Goal: Task Accomplishment & Management: Use online tool/utility

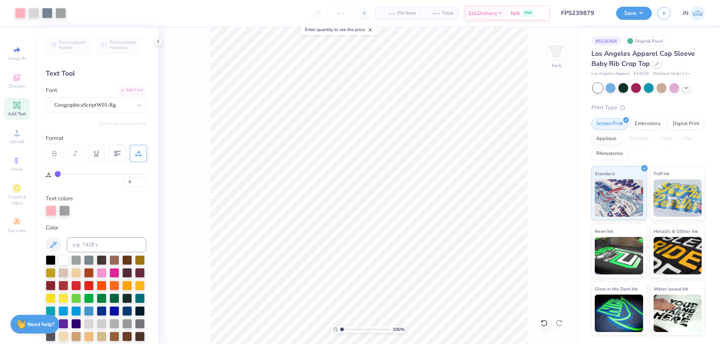
scroll to position [260, 0]
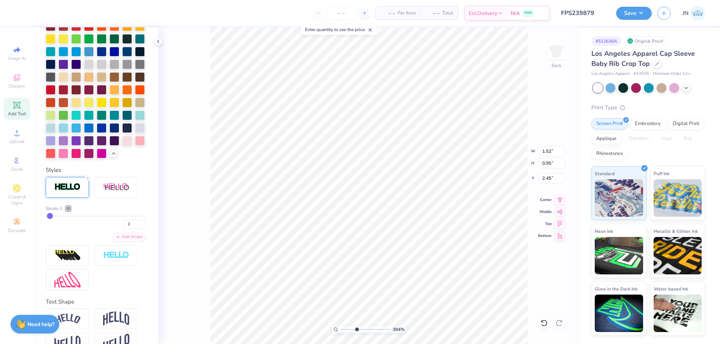
drag, startPoint x: 349, startPoint y: 330, endPoint x: 356, endPoint y: 329, distance: 7.2
type input "3.94"
click at [356, 329] on input "range" at bounding box center [365, 329] width 51 height 7
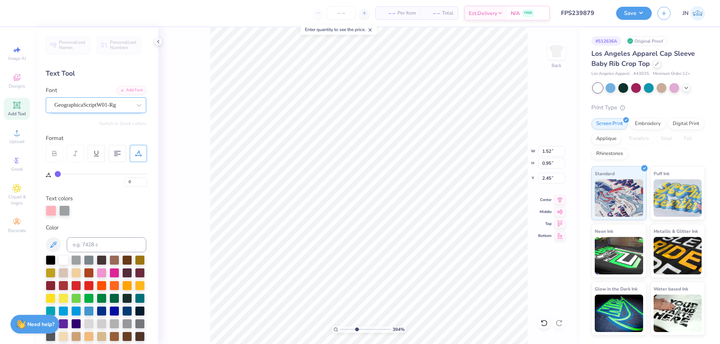
click at [109, 108] on div "GeographicaScriptW01-Rg" at bounding box center [93, 105] width 79 height 12
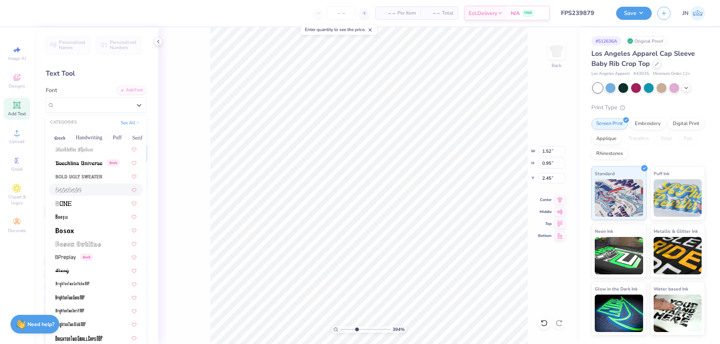
scroll to position [675, 0]
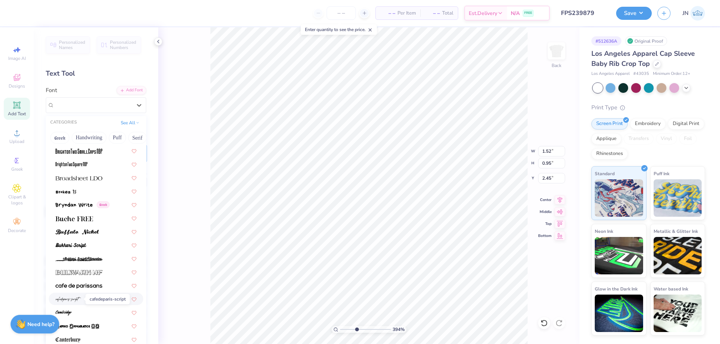
click at [78, 299] on img at bounding box center [67, 299] width 25 height 5
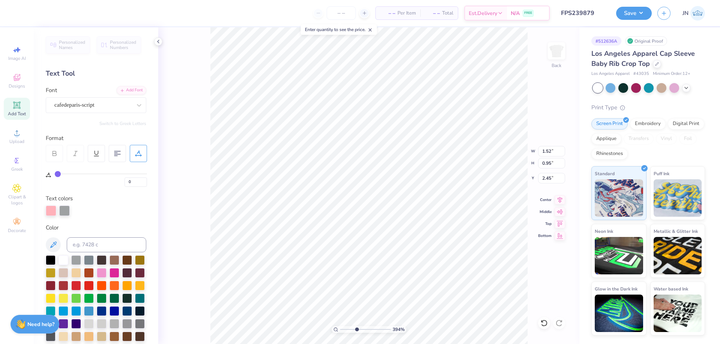
type input "1.15"
type input "1.20"
type input "2.32"
click at [110, 111] on div "cafedeparis-script" at bounding box center [96, 105] width 100 height 16
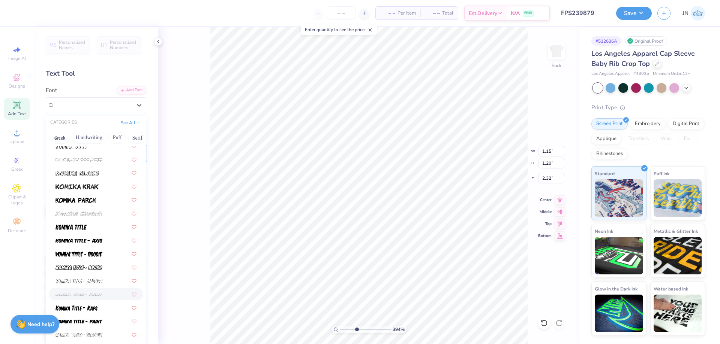
scroll to position [2286, 0]
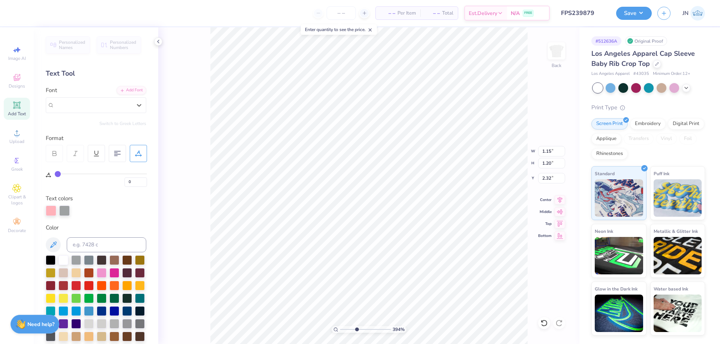
click at [115, 86] on div "Personalized Names Personalized Numbers Text Tool Add Font Font option cafedepa…" at bounding box center [96, 185] width 124 height 317
click at [120, 88] on div "Add Font" at bounding box center [132, 89] width 30 height 9
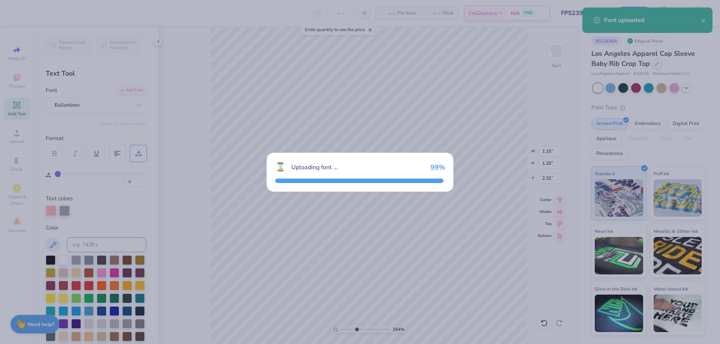
type input "1.04"
type input "0.69"
type input "2.58"
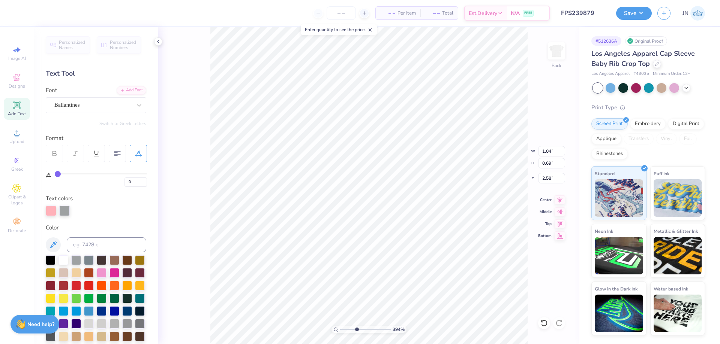
type input "1.36"
type input "0.90"
type input "2.37"
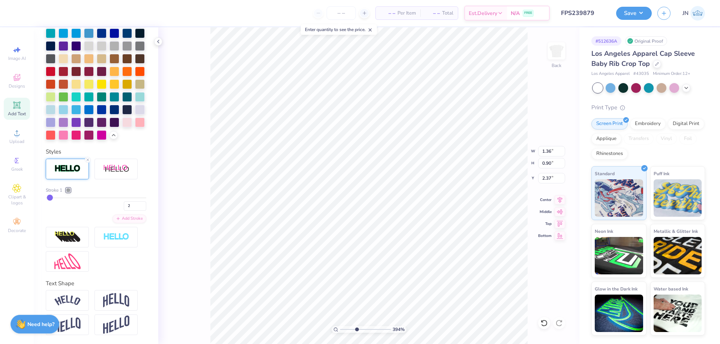
click at [66, 165] on img at bounding box center [67, 169] width 26 height 9
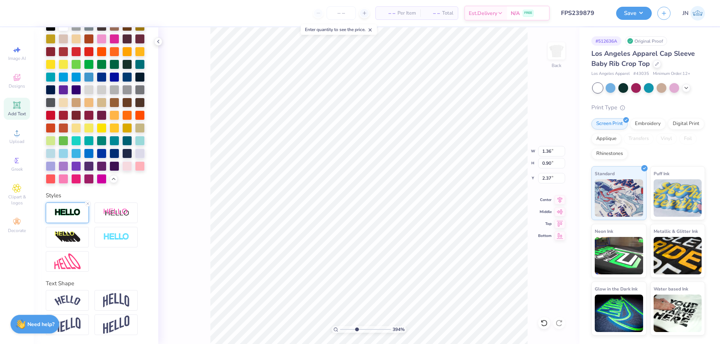
click at [67, 217] on img at bounding box center [67, 212] width 26 height 9
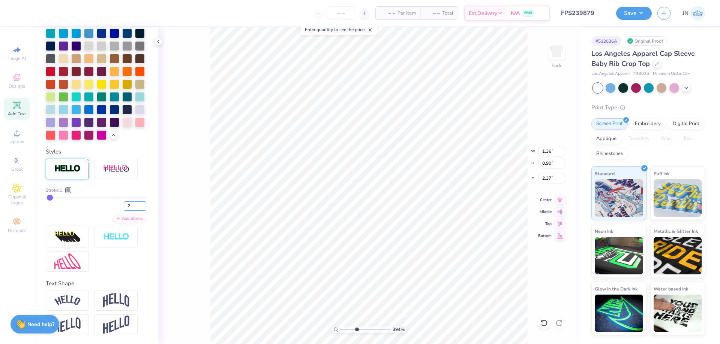
drag, startPoint x: 127, startPoint y: 207, endPoint x: 118, endPoint y: 208, distance: 9.4
click at [118, 208] on div "2" at bounding box center [96, 203] width 100 height 13
type input "1"
click at [137, 190] on div "Stroke 1" at bounding box center [96, 190] width 100 height 7
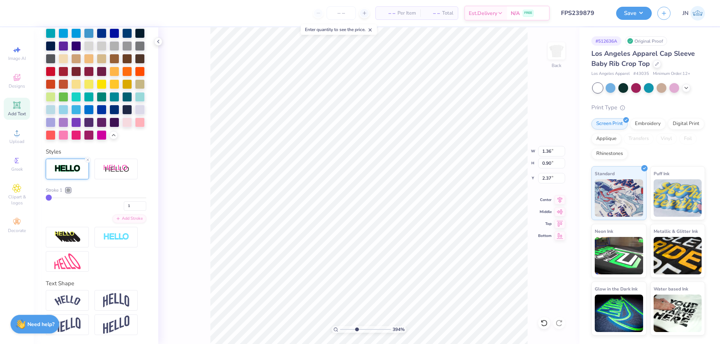
type input "1.34"
type input "0.88"
type input "2.56"
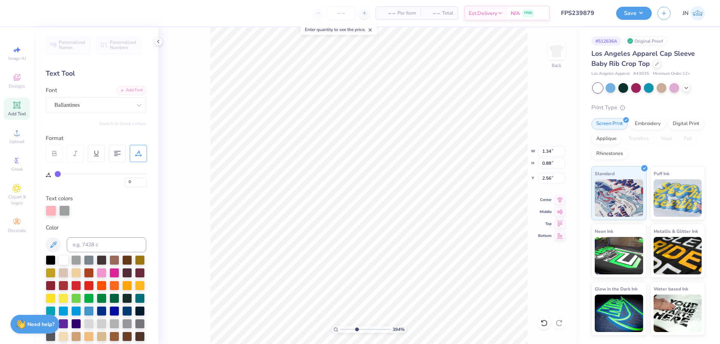
type input "1.97"
type input "0.97"
type input "3.58"
click at [59, 95] on div "Font GeographicaScriptW01-Rg" at bounding box center [96, 99] width 100 height 27
click at [64, 106] on div "GeographicaScriptW01-Rg" at bounding box center [93, 105] width 79 height 12
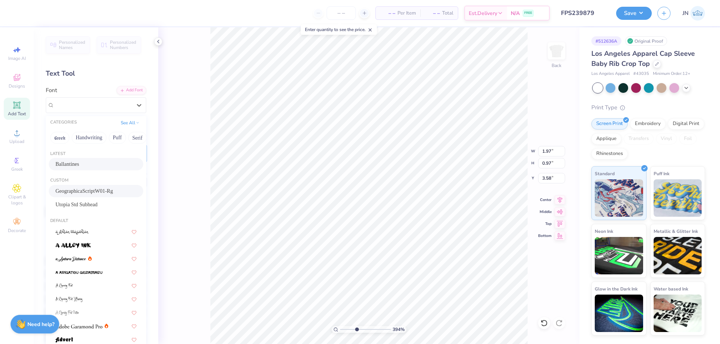
click at [73, 165] on span "Ballantines" at bounding box center [67, 164] width 24 height 8
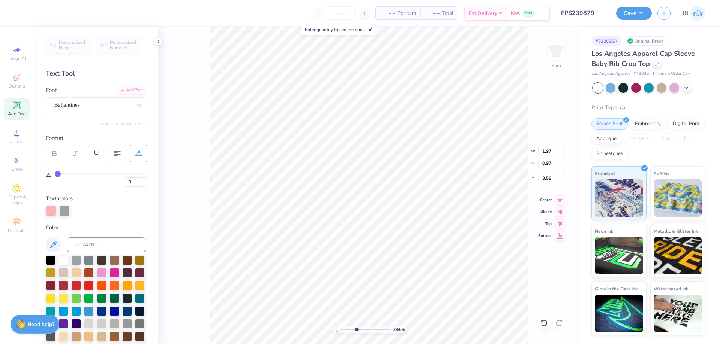
type input "1.50"
type input "0.70"
type input "3.71"
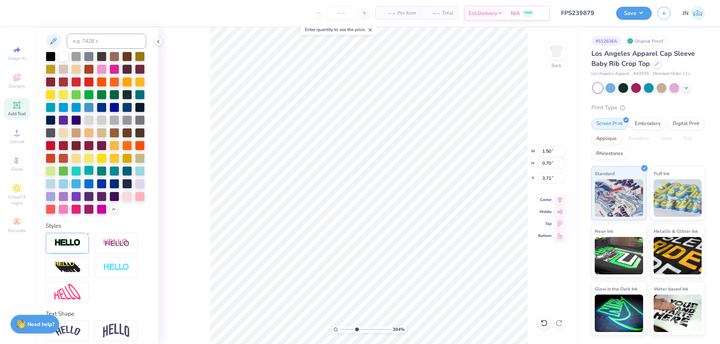
scroll to position [260, 0]
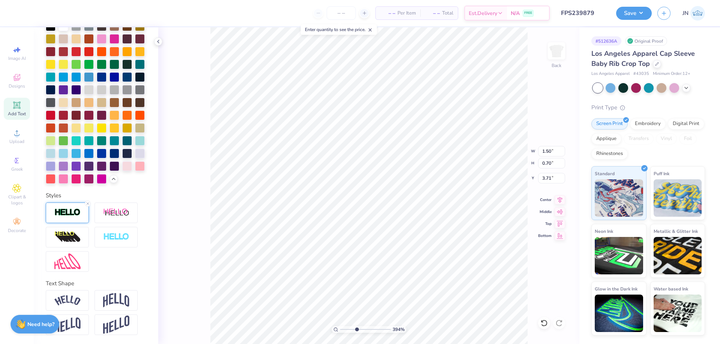
click at [76, 218] on div at bounding box center [67, 213] width 43 height 21
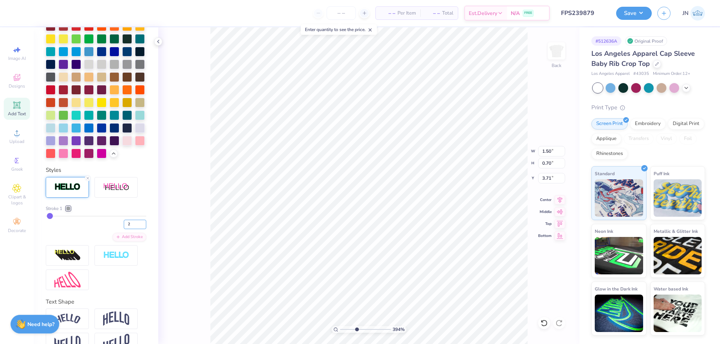
drag, startPoint x: 128, startPoint y: 249, endPoint x: 118, endPoint y: 249, distance: 10.1
click at [118, 229] on div "2" at bounding box center [96, 222] width 100 height 13
type input "1"
type input "1.71"
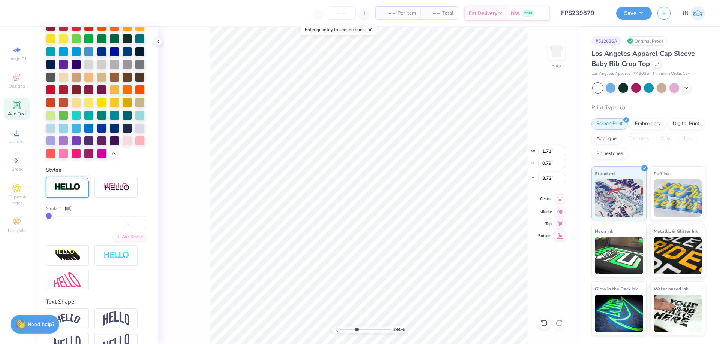
type input "0.79"
click at [560, 203] on icon at bounding box center [559, 198] width 10 height 9
type input "1.91"
type input "0.89"
type input "3.63"
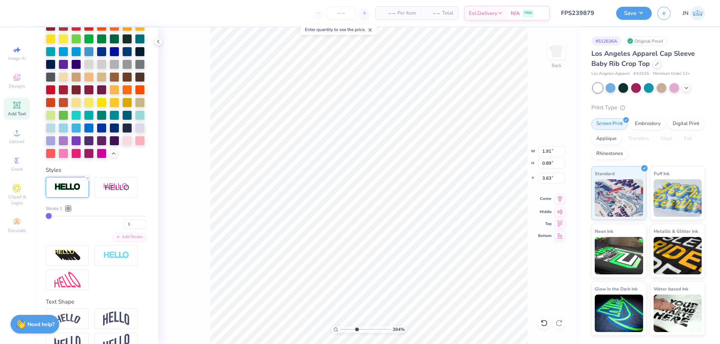
type input "1.34"
type input "0.88"
type input "2.56"
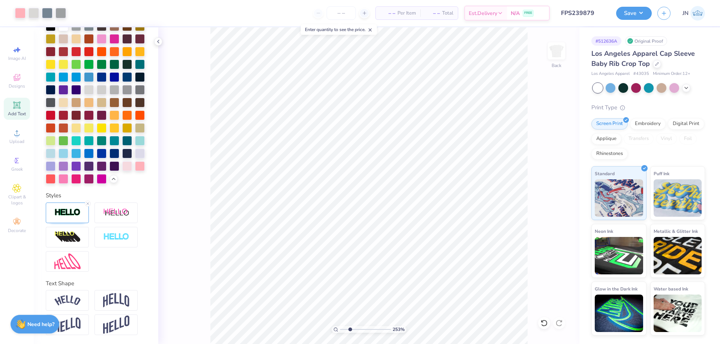
drag, startPoint x: 355, startPoint y: 328, endPoint x: 351, endPoint y: 328, distance: 4.1
type input "2.75"
click at [350, 328] on input "range" at bounding box center [365, 329] width 51 height 7
click at [559, 202] on icon at bounding box center [559, 198] width 10 height 9
type input "1.91"
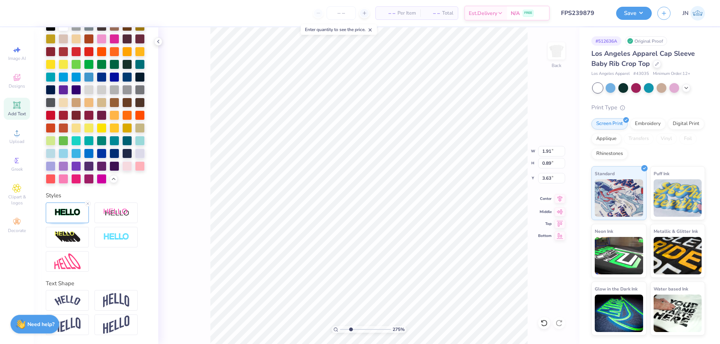
type input "0.89"
type input "3.63"
click at [564, 200] on icon at bounding box center [559, 198] width 10 height 9
type input "3.61"
type input "1.86"
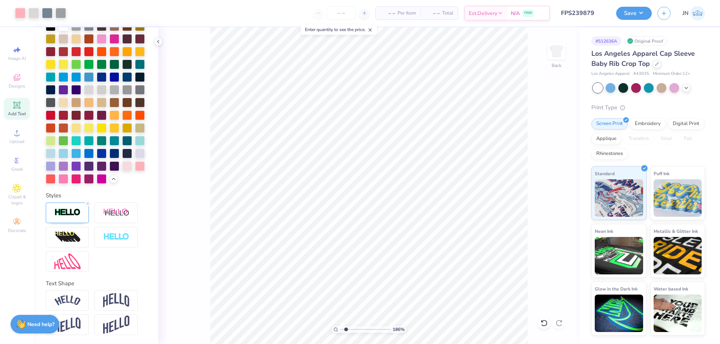
click at [346, 331] on input "range" at bounding box center [365, 329] width 51 height 7
click at [15, 139] on span "Upload" at bounding box center [16, 142] width 15 height 6
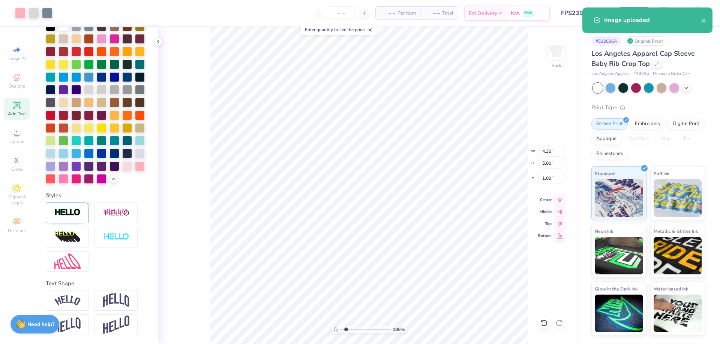
type input "4.30"
type input "5.00"
type input "1.00"
type input "6.97"
type input "8.27"
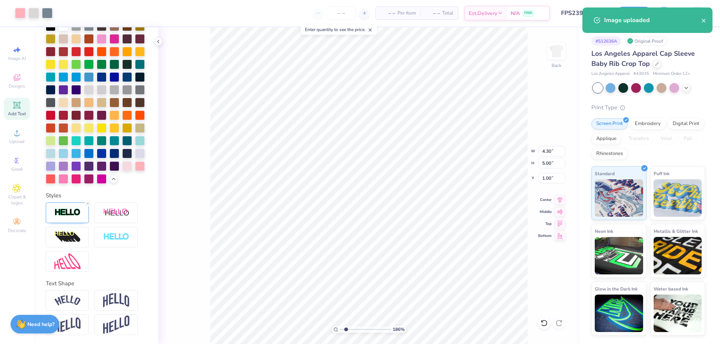
type input "2.62"
click at [544, 161] on input "8.27" at bounding box center [551, 163] width 27 height 10
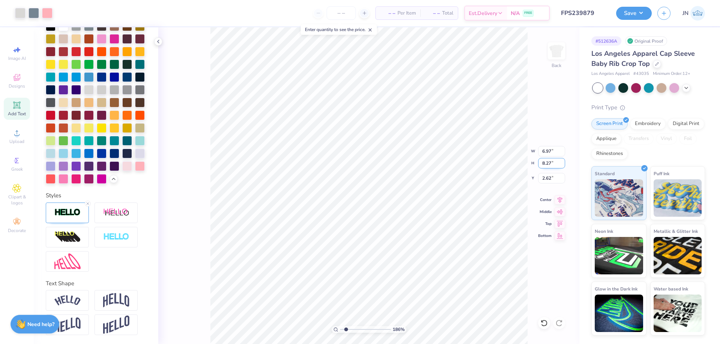
click at [544, 161] on input "8.27" at bounding box center [551, 163] width 27 height 10
type input "5"
type input "4.22"
type input "5.00"
type input "0.94"
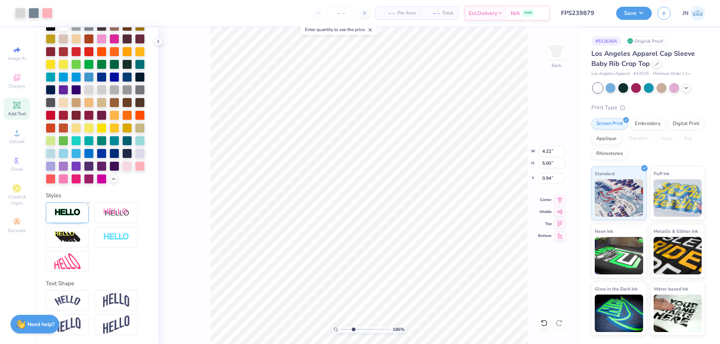
type input "3.27"
click at [353, 331] on input "range" at bounding box center [365, 329] width 51 height 7
type input "4.26"
type input "5.05"
type input "4.30"
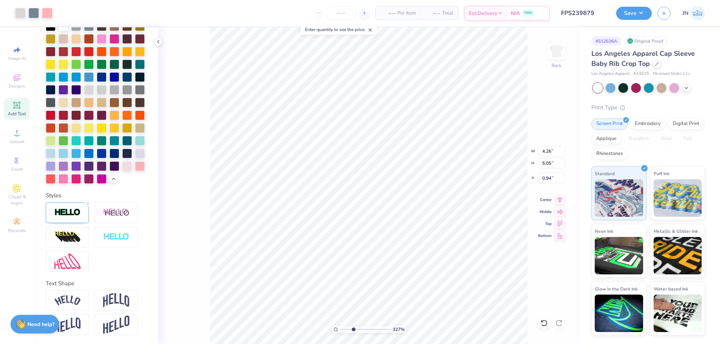
type input "5.10"
type input "0.89"
click at [404, 302] on li "Send to Back" at bounding box center [403, 305] width 59 height 15
drag, startPoint x: 344, startPoint y: 331, endPoint x: 339, endPoint y: 332, distance: 5.4
type input "1"
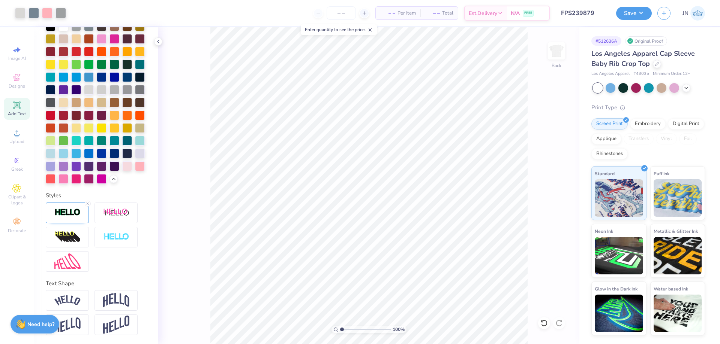
click at [340, 332] on input "range" at bounding box center [365, 329] width 51 height 7
click at [633, 16] on button "Save" at bounding box center [634, 12] width 36 height 13
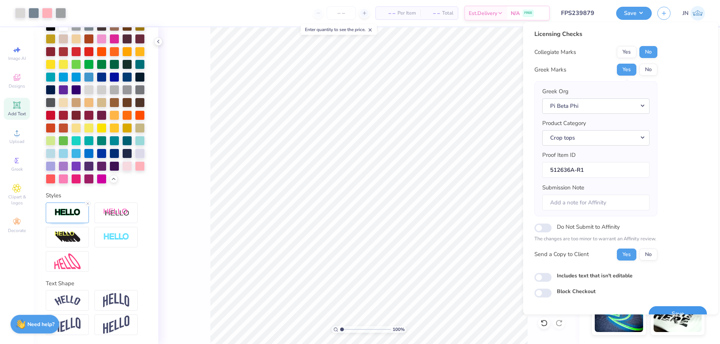
click at [648, 310] on button "Save" at bounding box center [677, 314] width 58 height 15
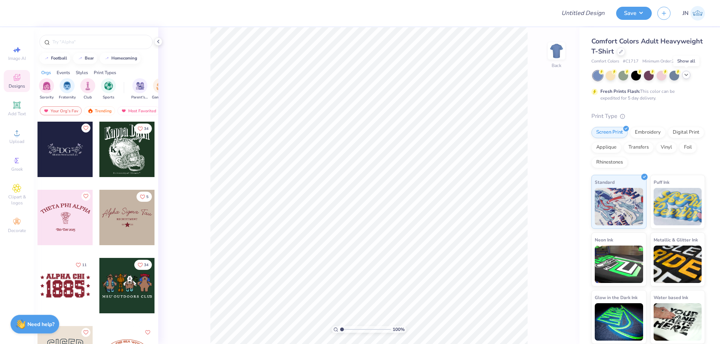
click at [687, 76] on icon at bounding box center [686, 75] width 6 height 6
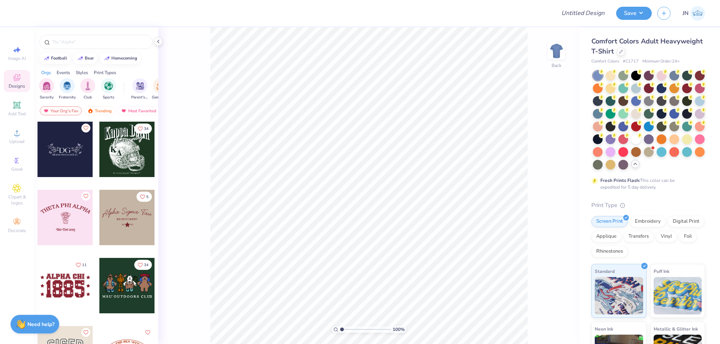
click at [661, 47] on div "Comfort Colors Adult Heavyweight T-Shirt" at bounding box center [648, 46] width 114 height 20
click at [622, 49] on icon at bounding box center [621, 51] width 4 height 4
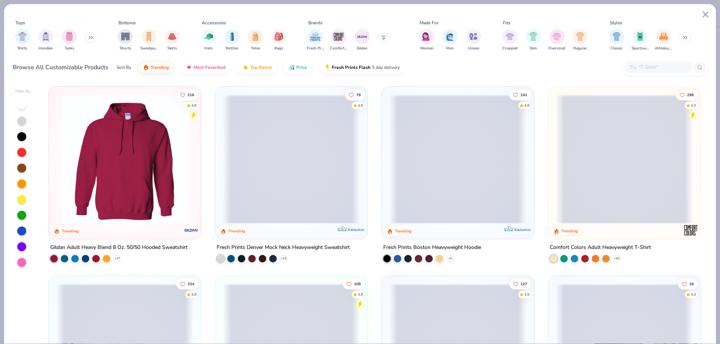
scroll to position [112, 0]
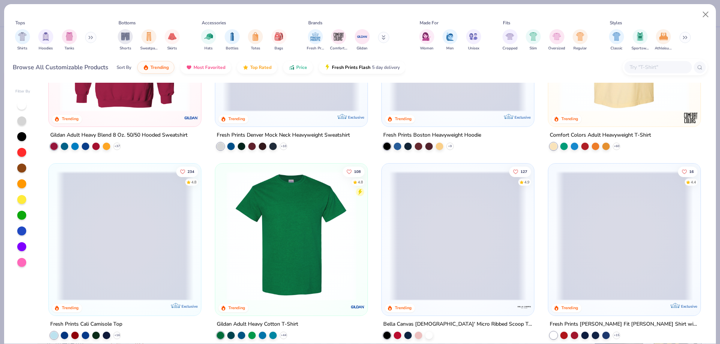
scroll to position [0, 0]
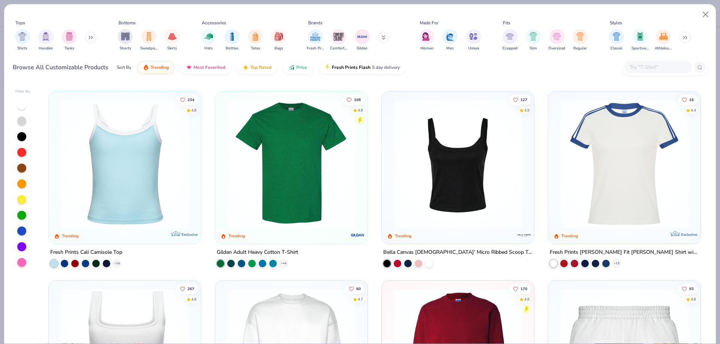
scroll to position [187, 0]
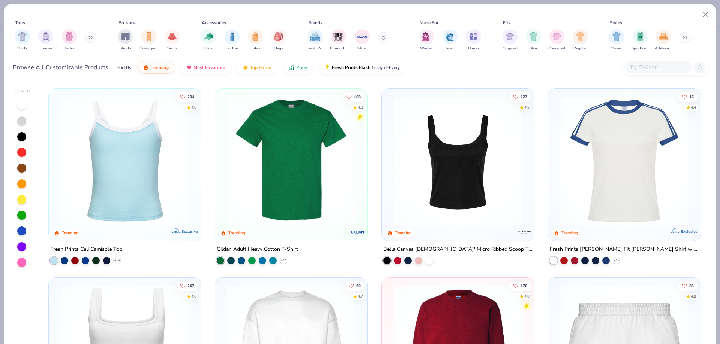
click at [114, 260] on icon at bounding box center [117, 260] width 6 height 6
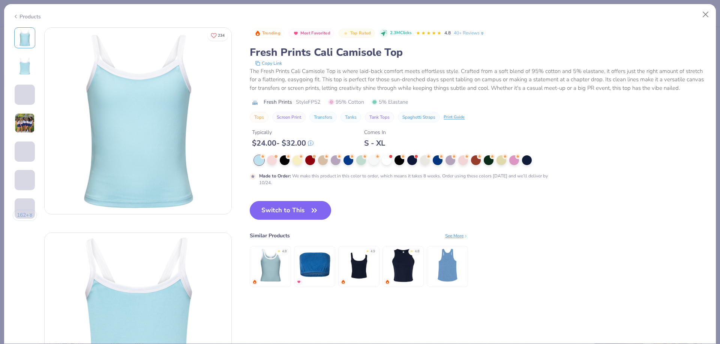
click at [18, 19] on icon at bounding box center [16, 16] width 6 height 9
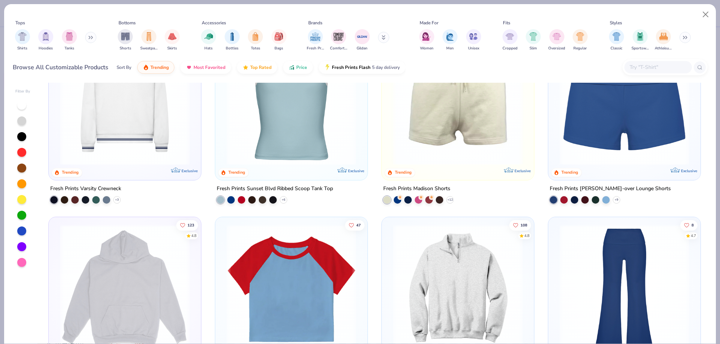
scroll to position [1012, 0]
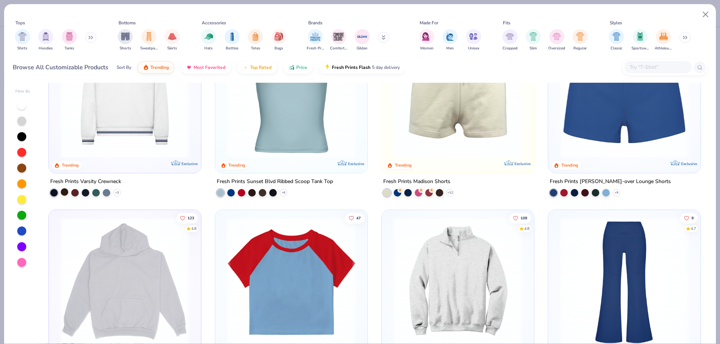
click at [63, 190] on div at bounding box center [64, 191] width 7 height 7
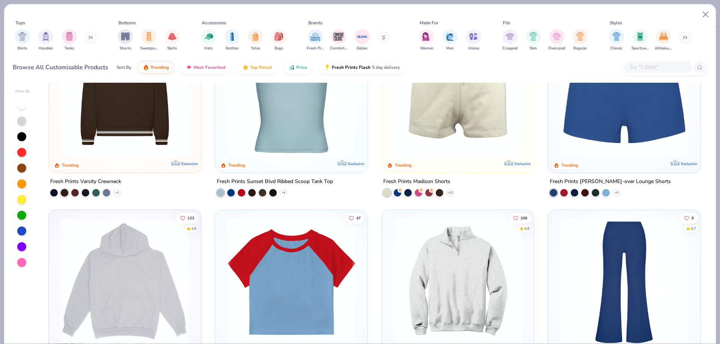
scroll to position [899, 0]
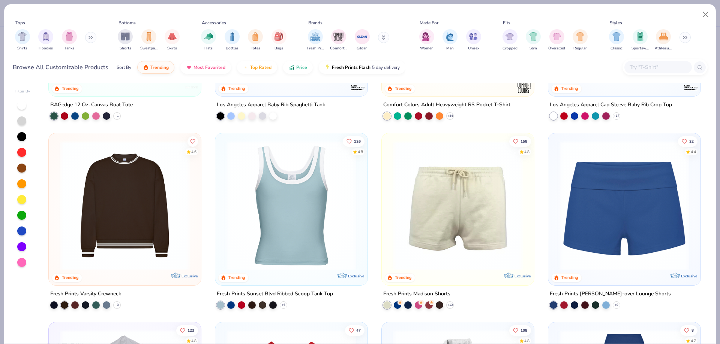
click at [100, 239] on img at bounding box center [124, 206] width 137 height 130
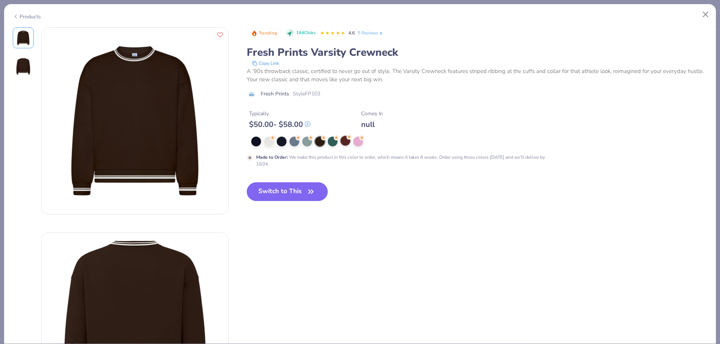
click at [341, 142] on div at bounding box center [345, 141] width 10 height 10
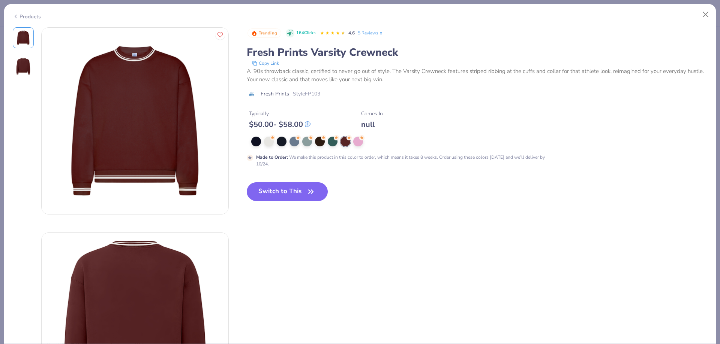
click at [284, 170] on div "Trending 164 Clicks 4.6 5 Reviews Fresh Prints Varsity Crewneck Copy Link A ’90…" at bounding box center [477, 120] width 461 height 186
click at [270, 145] on div at bounding box center [269, 141] width 10 height 10
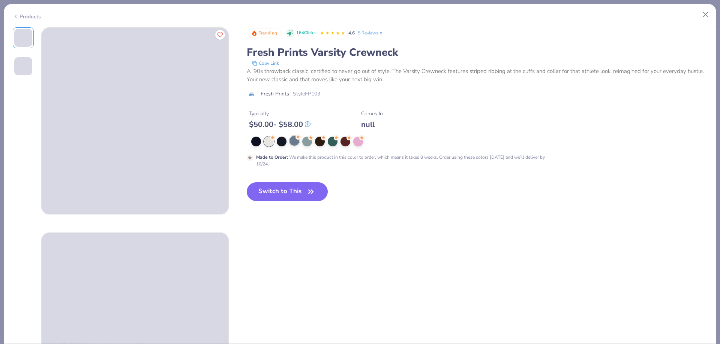
click at [296, 144] on div at bounding box center [294, 141] width 10 height 10
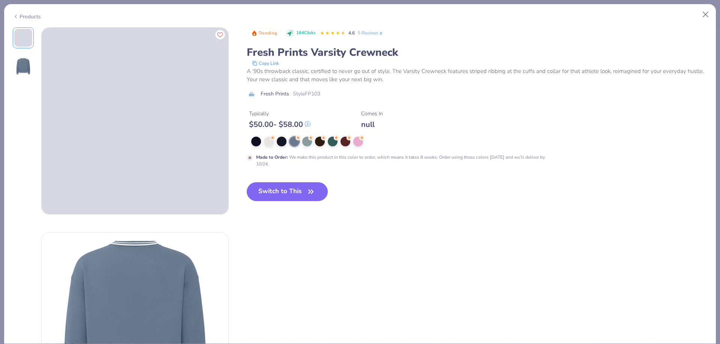
click at [291, 196] on button "Switch to This" at bounding box center [287, 192] width 81 height 19
click at [16, 13] on icon at bounding box center [16, 16] width 6 height 9
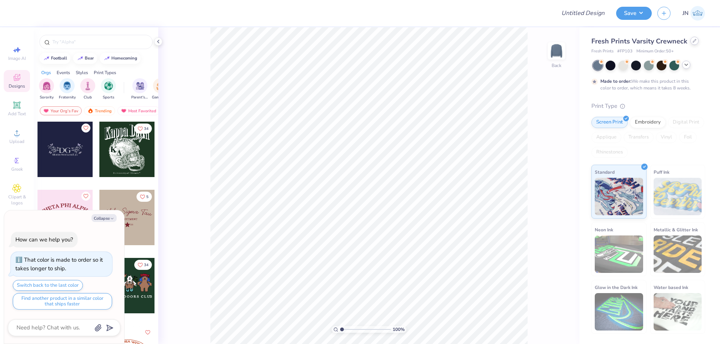
click at [692, 43] on div at bounding box center [694, 41] width 8 height 8
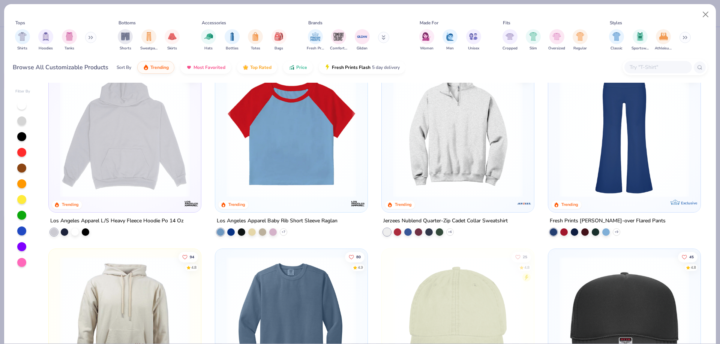
scroll to position [974, 0]
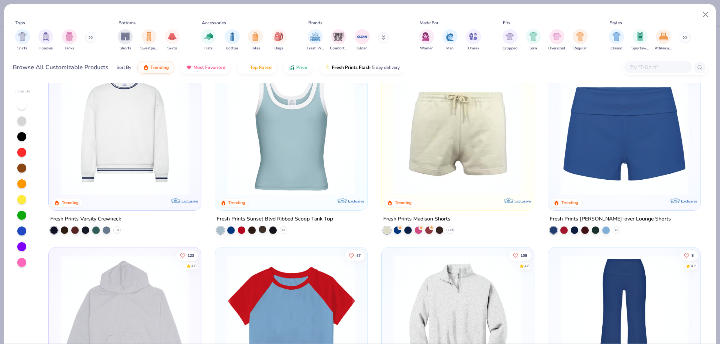
click at [262, 229] on div at bounding box center [262, 229] width 7 height 7
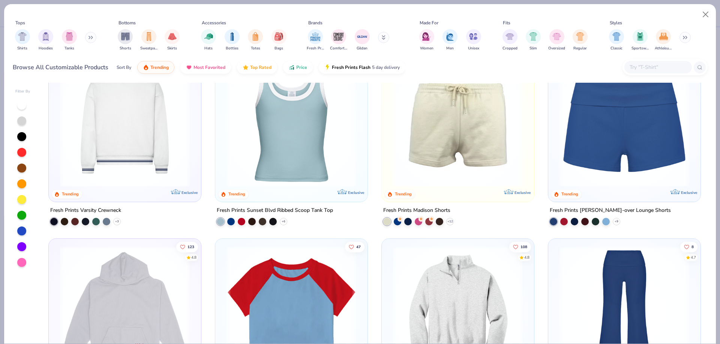
scroll to position [1012, 0]
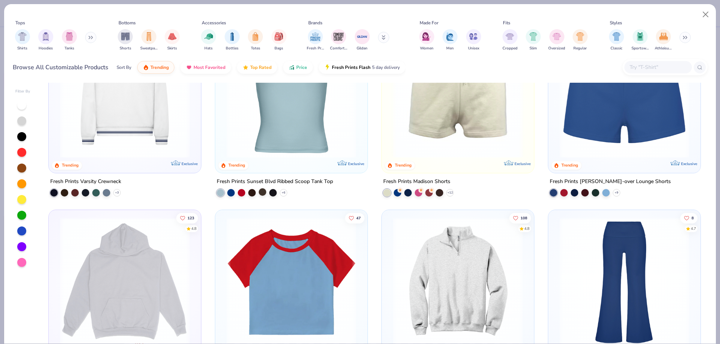
click at [259, 194] on div at bounding box center [262, 191] width 7 height 7
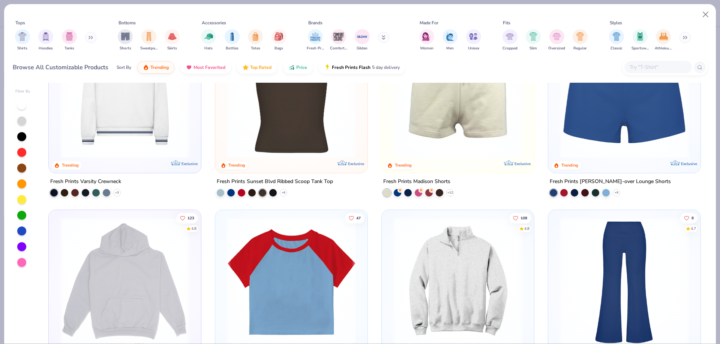
click at [277, 189] on div "+ 6" at bounding box center [252, 192] width 70 height 7
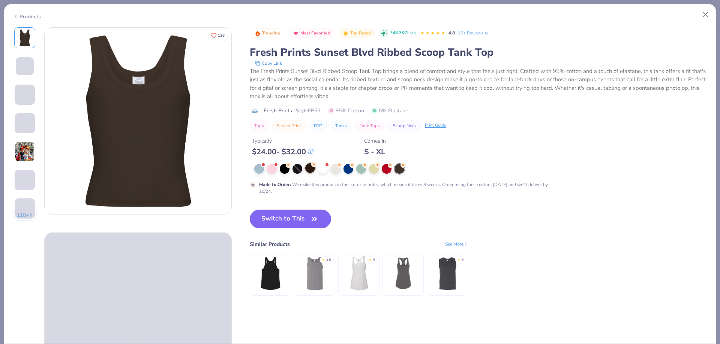
click at [310, 167] on div at bounding box center [310, 168] width 10 height 10
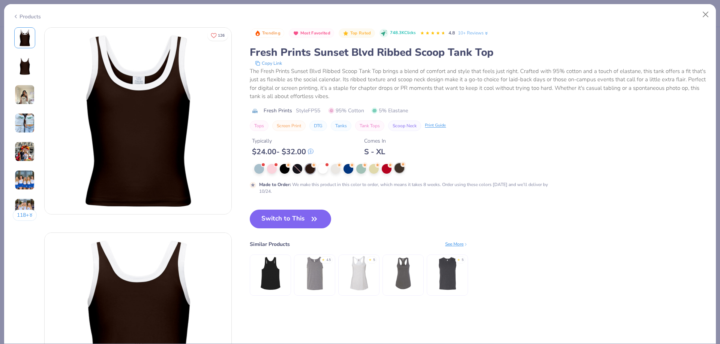
click at [401, 171] on div at bounding box center [399, 168] width 10 height 10
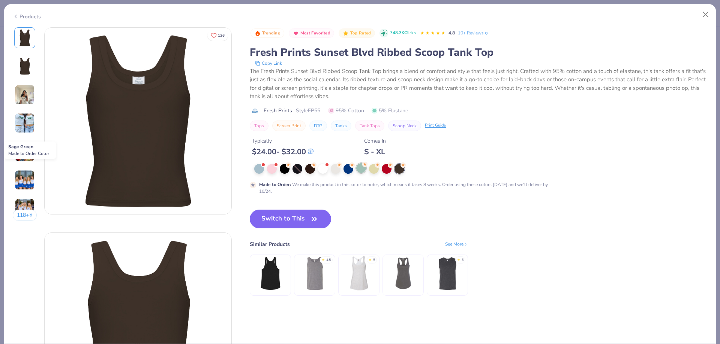
click at [360, 170] on div at bounding box center [361, 168] width 10 height 10
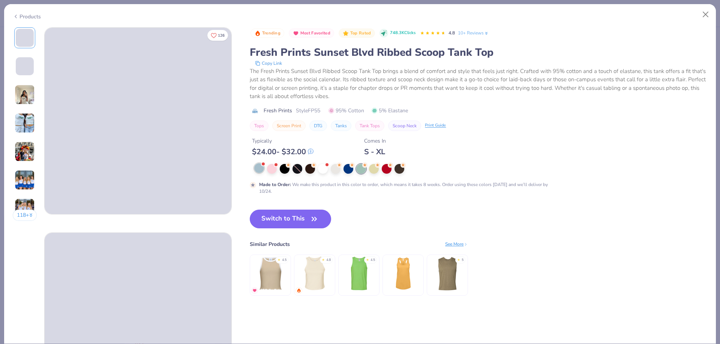
click at [262, 171] on div at bounding box center [259, 168] width 10 height 10
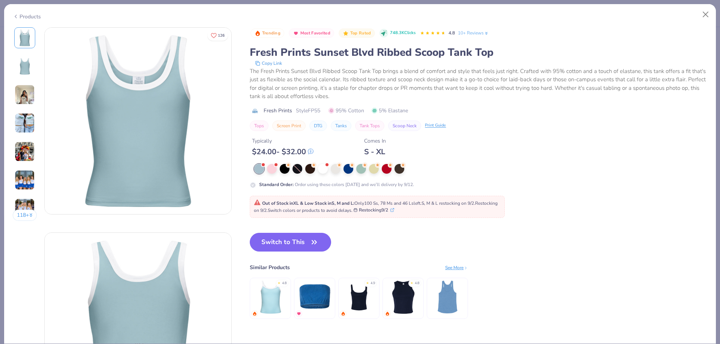
click at [258, 171] on div at bounding box center [259, 169] width 10 height 10
click at [290, 244] on button "Switch to This" at bounding box center [290, 242] width 81 height 19
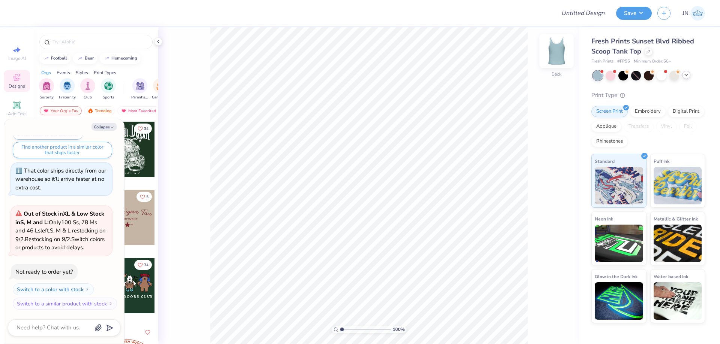
click at [561, 45] on img at bounding box center [556, 51] width 30 height 30
click at [564, 51] on img at bounding box center [556, 51] width 30 height 30
click at [684, 74] on icon at bounding box center [686, 75] width 6 height 6
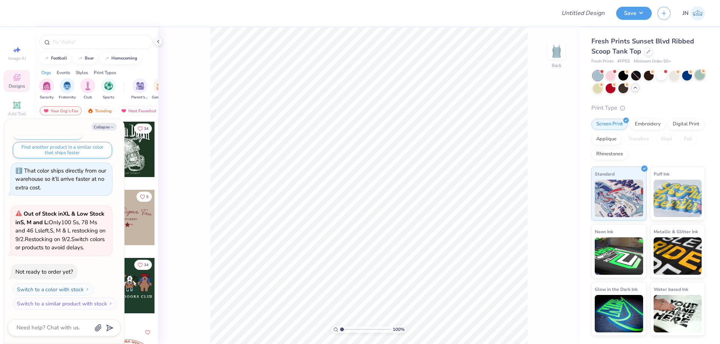
click at [698, 78] on div at bounding box center [699, 75] width 10 height 10
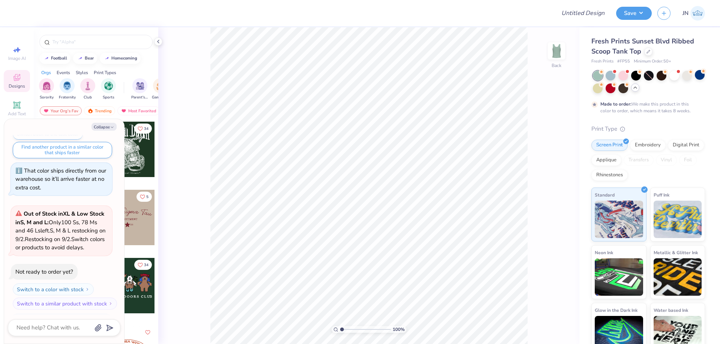
scroll to position [123, 0]
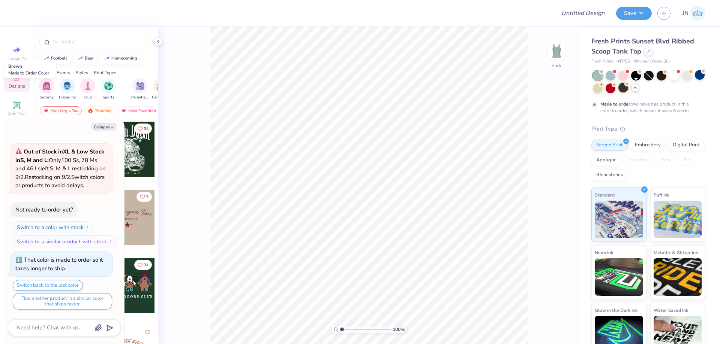
click at [628, 88] on div at bounding box center [623, 88] width 10 height 10
click at [107, 129] on button "Collapse" at bounding box center [103, 127] width 25 height 8
type textarea "x"
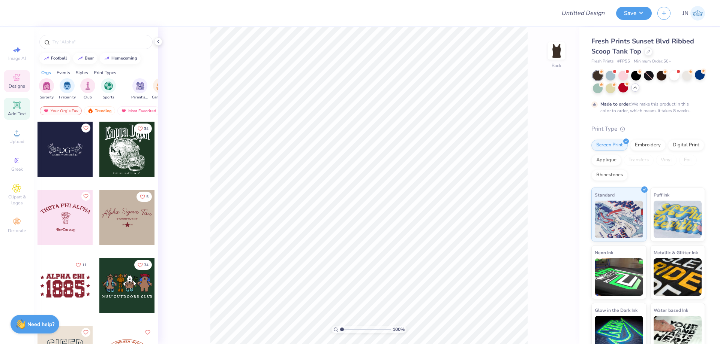
click at [15, 112] on span "Add Text" at bounding box center [17, 114] width 18 height 6
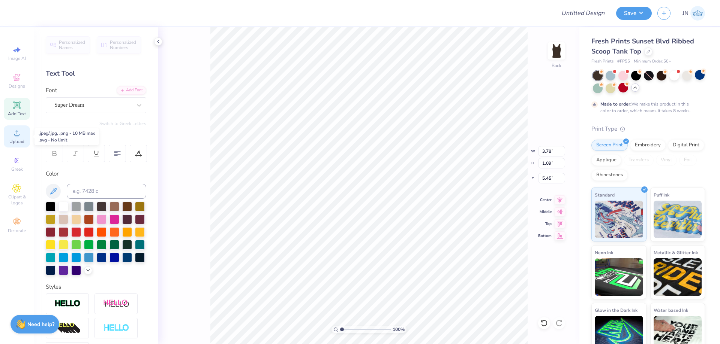
click at [14, 139] on span "Upload" at bounding box center [16, 142] width 15 height 6
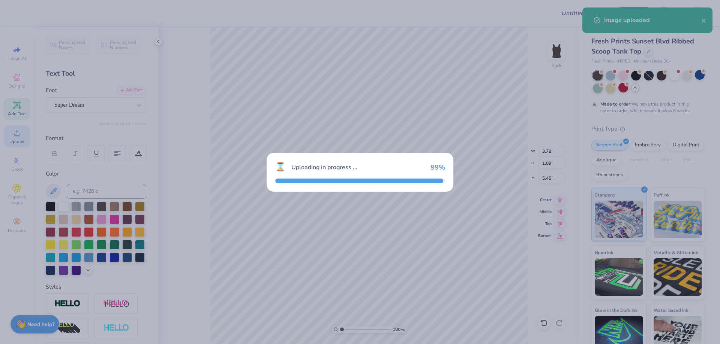
type input "5.69"
type input "2.36"
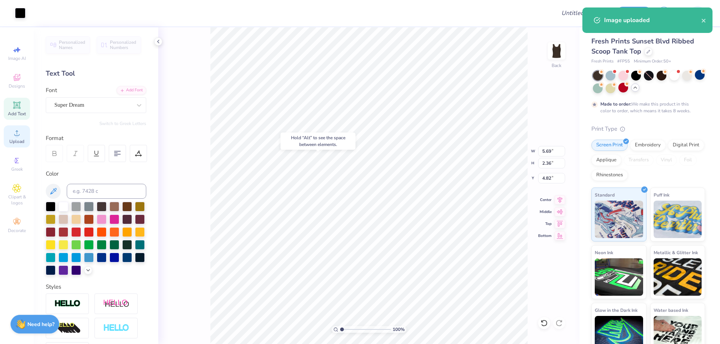
type input "1.54"
type input "3.78"
type input "1.09"
type input "5.45"
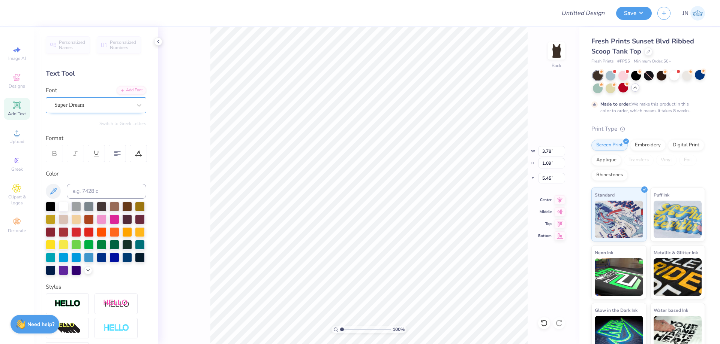
click at [91, 104] on div "Super Dream" at bounding box center [93, 105] width 79 height 12
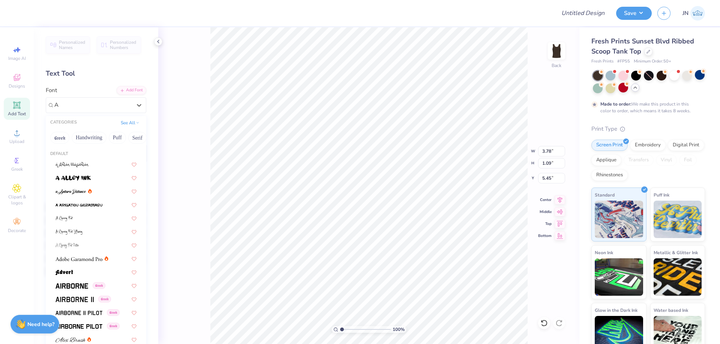
type input "A"
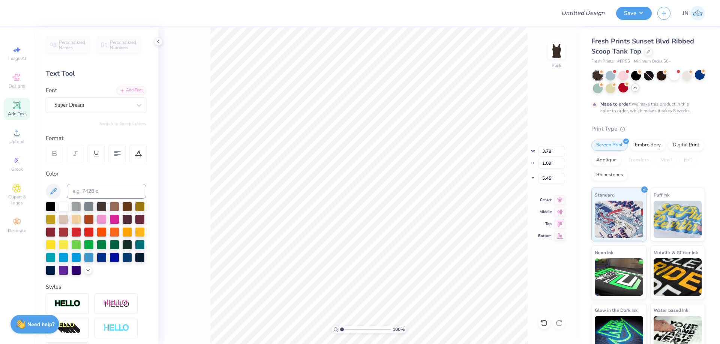
click at [139, 94] on div "Font Super Dream" at bounding box center [96, 99] width 100 height 27
click at [138, 91] on div "Add Font" at bounding box center [132, 89] width 30 height 9
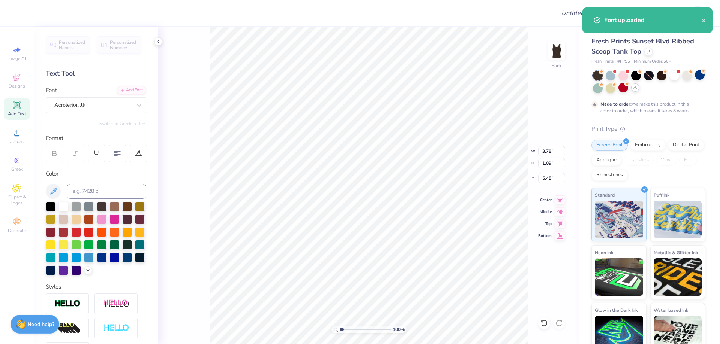
type input "4.63"
type input "1.35"
type input "5.32"
type textarea "k"
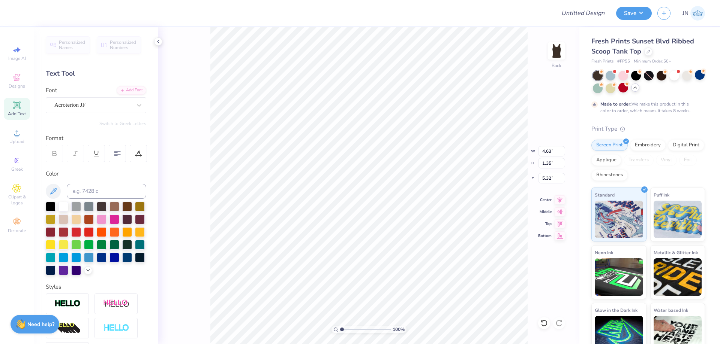
scroll to position [6, 3]
type textarea "Kappa Alpha Theta"
type input "8.95"
type input "1.66"
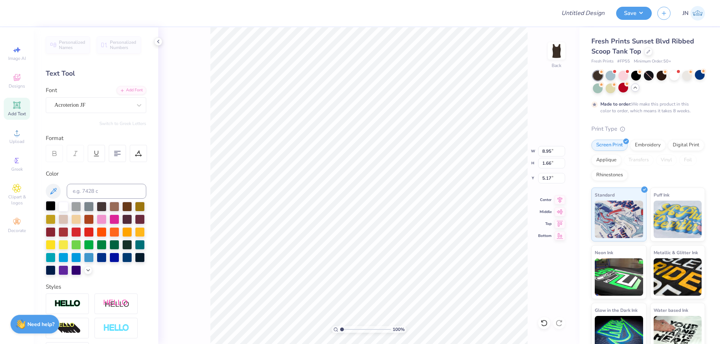
click at [48, 211] on div at bounding box center [51, 206] width 10 height 10
type input "0.71"
click at [541, 153] on input "8.95" at bounding box center [551, 151] width 27 height 10
type input "7.00"
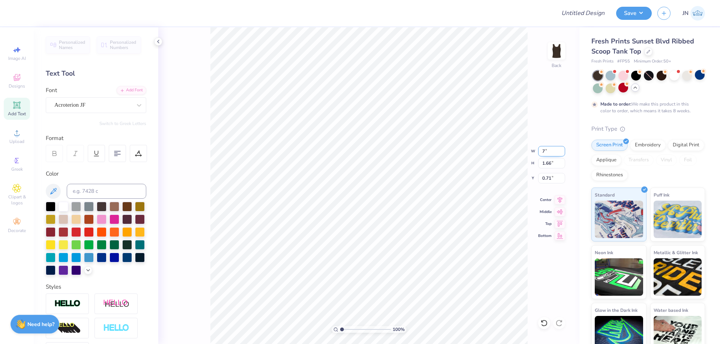
type input "1.30"
type input "0.89"
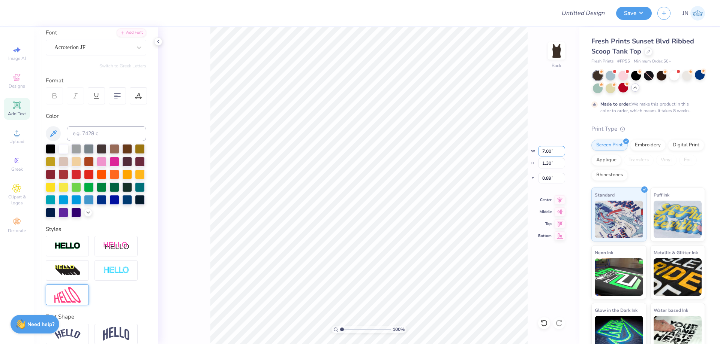
scroll to position [104, 0]
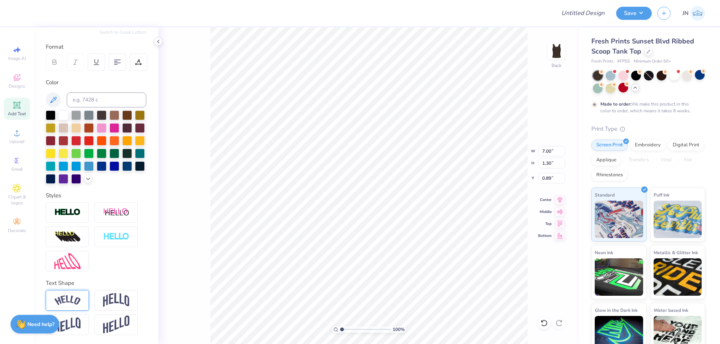
click at [77, 291] on div at bounding box center [67, 300] width 43 height 21
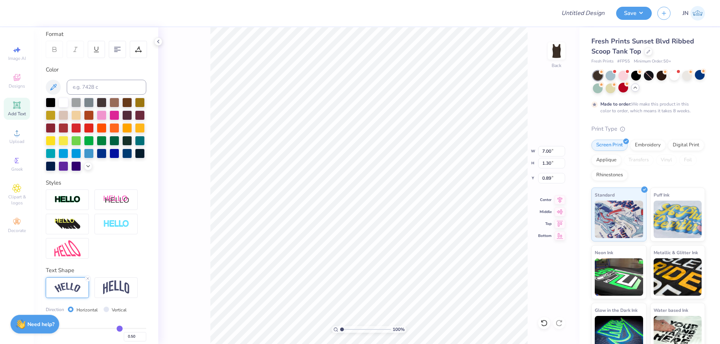
type input "7.87"
type input "1.98"
type input "0.55"
click at [543, 154] on input "7.87" at bounding box center [551, 151] width 27 height 10
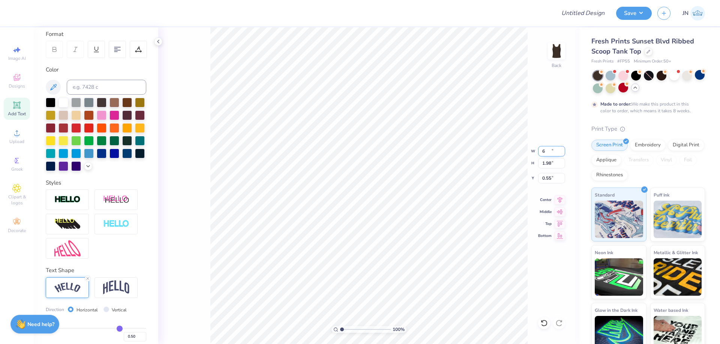
type input "6.00"
type input "1.51"
click at [546, 174] on input "0.79" at bounding box center [551, 178] width 27 height 10
click at [547, 175] on input "0.79" at bounding box center [551, 178] width 27 height 10
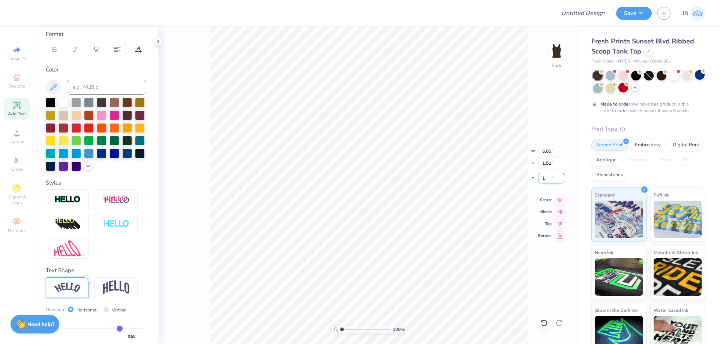
type input "1.00"
type input "6.00"
type input "1.51"
type input "1.00"
click at [548, 153] on input "6.00" at bounding box center [551, 151] width 27 height 10
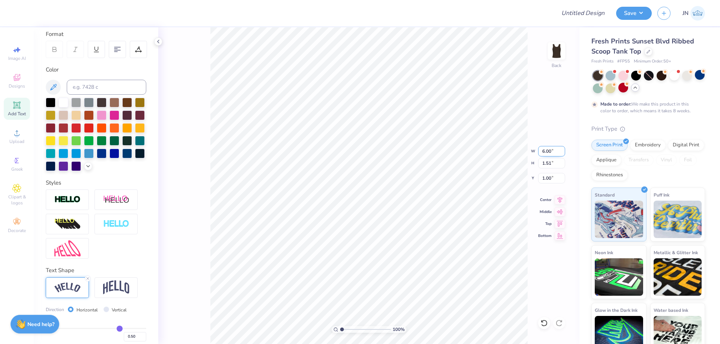
click at [548, 153] on input "6.00" at bounding box center [551, 151] width 27 height 10
type input "7.00"
type input "1.76"
type input "0.87"
type input "2.57"
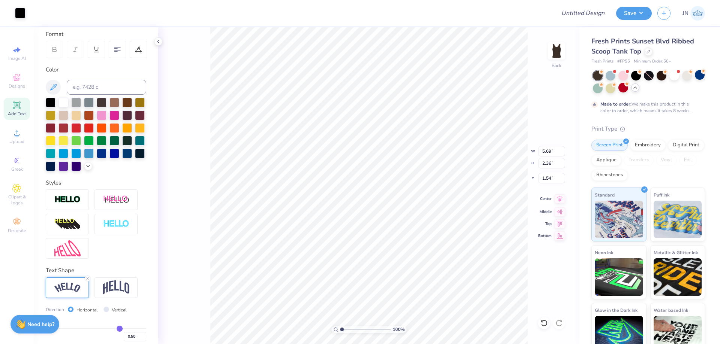
type input "1.07"
type input "2.84"
click at [557, 196] on icon at bounding box center [559, 198] width 10 height 9
type input "2.10"
click at [21, 107] on div "Add Text" at bounding box center [17, 109] width 26 height 22
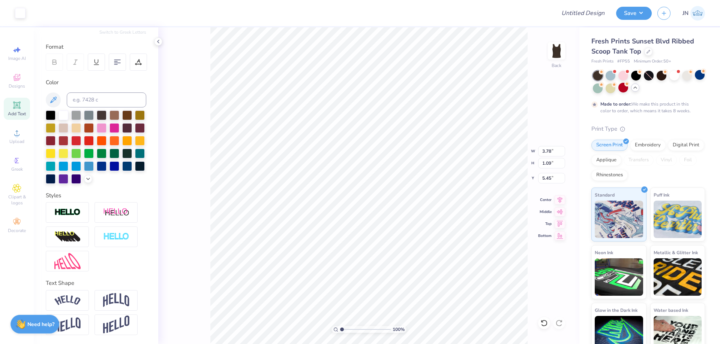
scroll to position [6, 1]
type textarea "BID DAY"
type input "5.67"
type input "1.11"
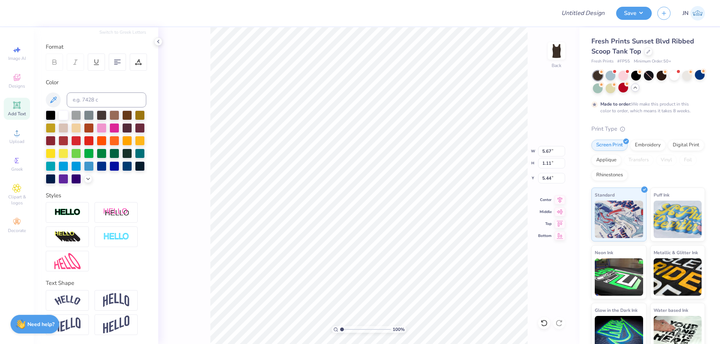
type input "5.44"
click at [51, 96] on div "Color" at bounding box center [96, 131] width 100 height 106
click at [51, 111] on div at bounding box center [51, 116] width 10 height 10
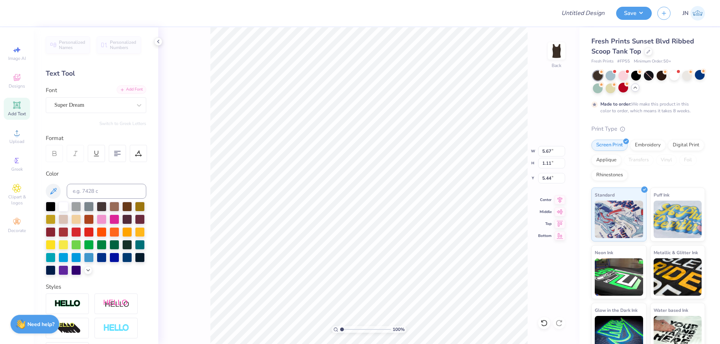
click at [126, 94] on div "Add Font" at bounding box center [132, 89] width 30 height 9
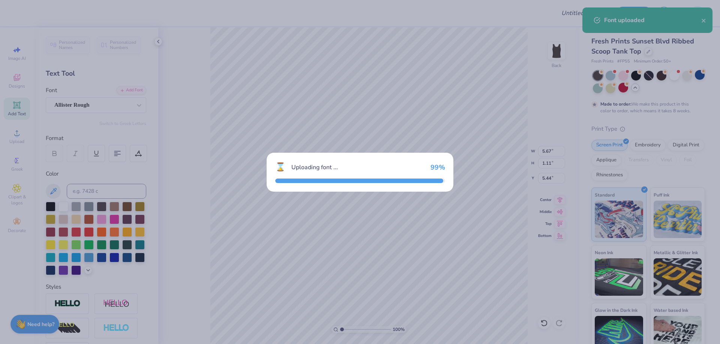
type input "6.17"
type input "1.03"
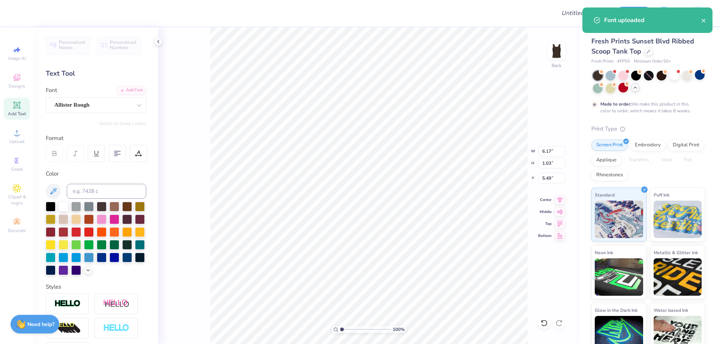
type input "2.31"
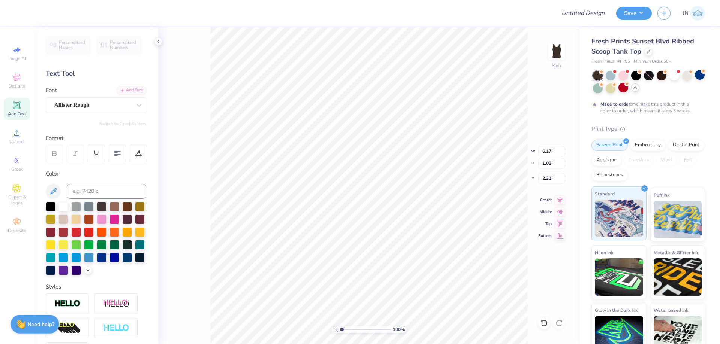
type input "2.44"
type input "0.41"
click at [560, 199] on icon at bounding box center [559, 198] width 10 height 9
type textarea "BID DAY"
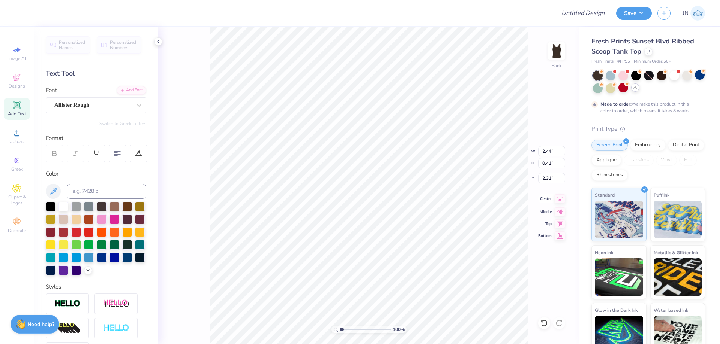
scroll to position [6, 3]
type input "5.40"
type input "4.09"
type input "0.31"
type input "2.33"
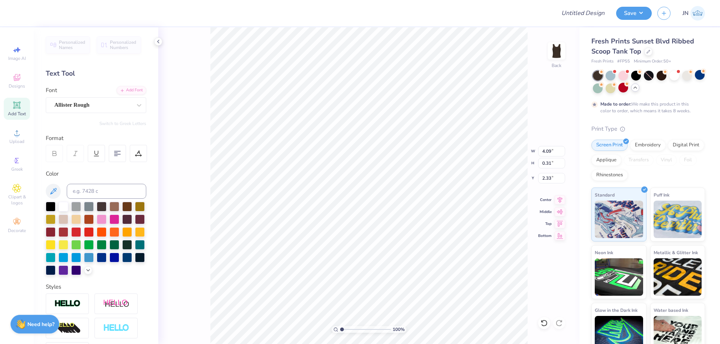
scroll to position [6, 2]
type textarea "BID DAY"
type input "4.54"
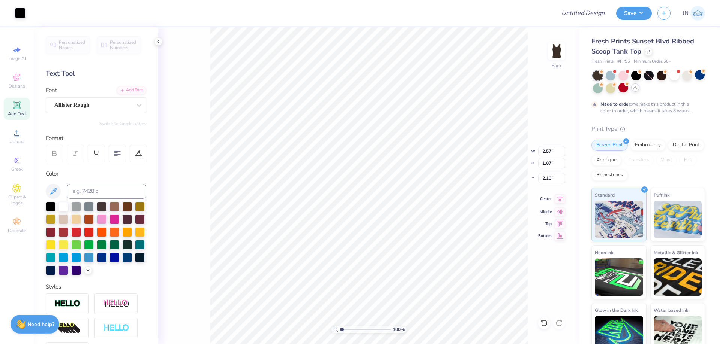
type input "2.10"
type input "0.87"
click at [559, 199] on icon at bounding box center [559, 199] width 5 height 6
type textarea "BID DAY"
type input "4.31"
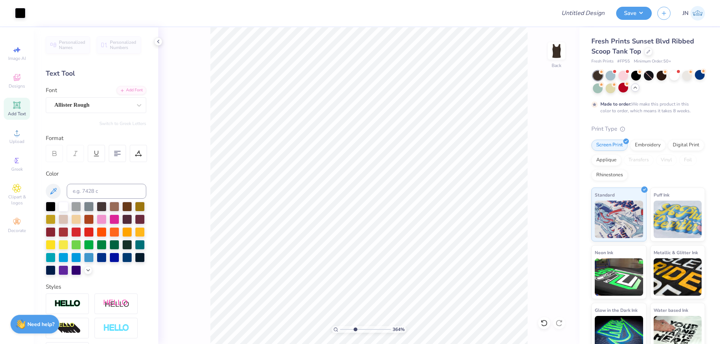
type input "3.64"
click at [355, 329] on input "range" at bounding box center [365, 329] width 51 height 7
type textarea "BID DAY"
type input "3.98"
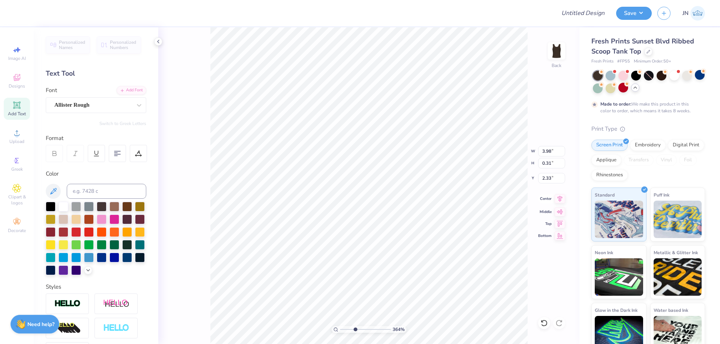
click at [555, 199] on icon at bounding box center [559, 198] width 10 height 9
drag, startPoint x: 354, startPoint y: 328, endPoint x: 344, endPoint y: 328, distance: 10.5
type input "1.41"
click at [344, 328] on input "range" at bounding box center [365, 329] width 51 height 7
click at [420, 201] on li "Duplicate" at bounding box center [431, 203] width 59 height 15
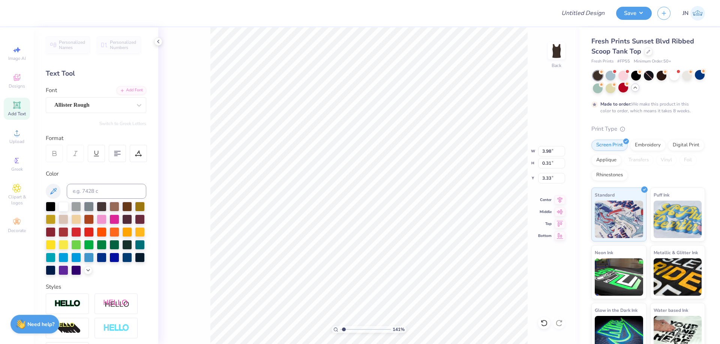
type input "3.33"
type textarea "202"
type input "0.92"
type input "0.33"
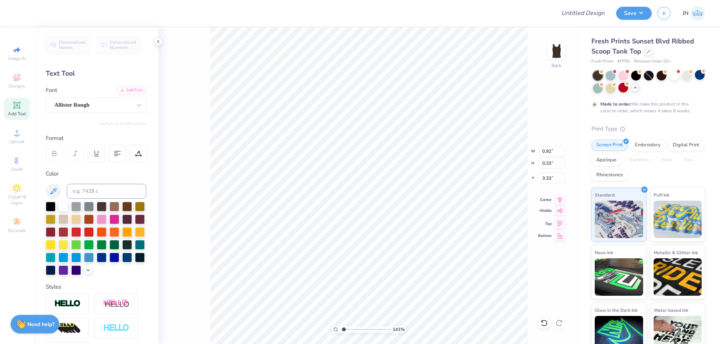
type input "3.32"
click at [560, 202] on icon at bounding box center [559, 198] width 10 height 9
type input "3.08"
type input "0.75"
type input "0.27"
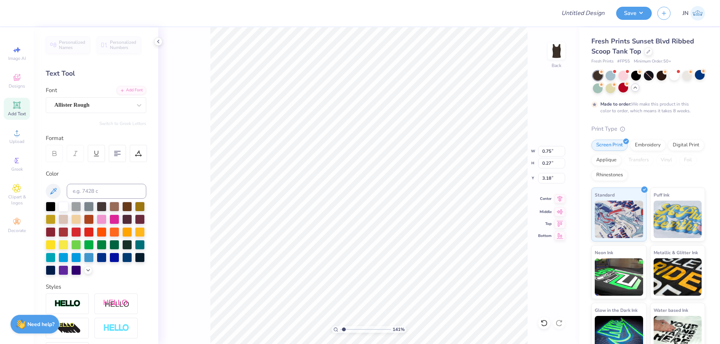
click at [559, 199] on icon at bounding box center [559, 199] width 5 height 6
click at [694, 80] on div at bounding box center [699, 75] width 10 height 10
click at [135, 262] on div at bounding box center [140, 257] width 10 height 10
click at [351, 328] on input "range" at bounding box center [365, 329] width 51 height 7
drag, startPoint x: 351, startPoint y: 329, endPoint x: 367, endPoint y: 331, distance: 15.4
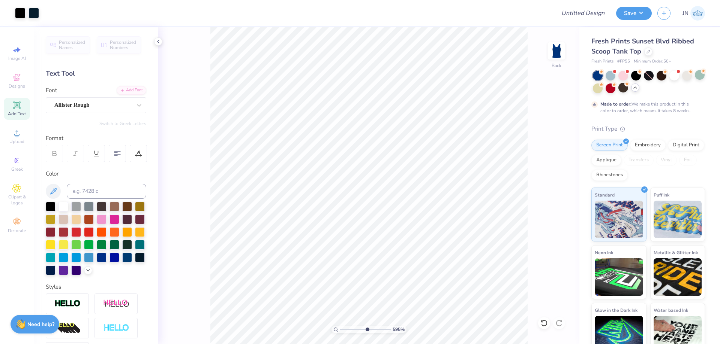
type input "5.95"
click at [367, 331] on input "range" at bounding box center [365, 329] width 51 height 7
click at [55, 271] on div at bounding box center [51, 270] width 10 height 10
type input "0.75"
type input "0.27"
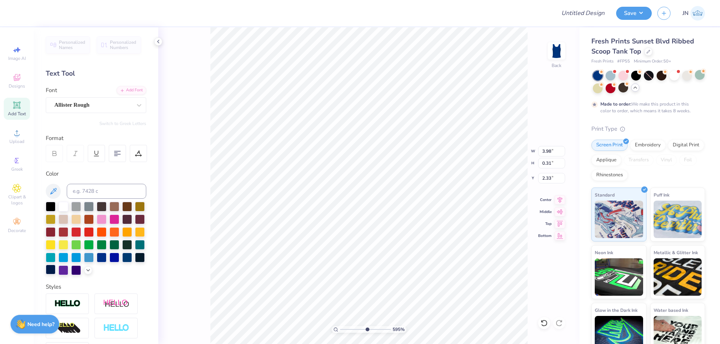
type input "3.08"
click at [357, 333] on li "Send to Back" at bounding box center [369, 335] width 59 height 15
click at [55, 271] on div at bounding box center [51, 270] width 10 height 10
type input "2.10"
type input "0.87"
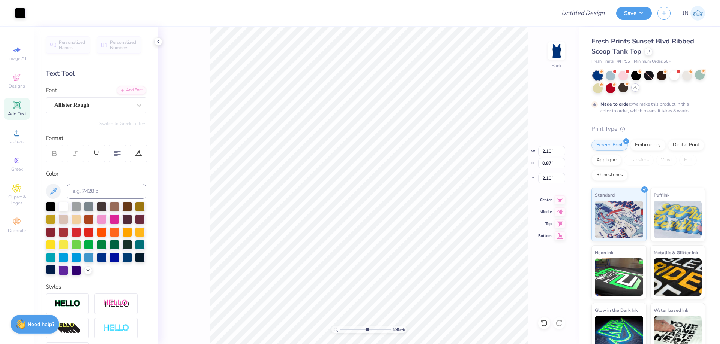
type input "2.10"
click at [55, 270] on div at bounding box center [51, 270] width 10 height 10
click at [22, 12] on div at bounding box center [20, 12] width 10 height 10
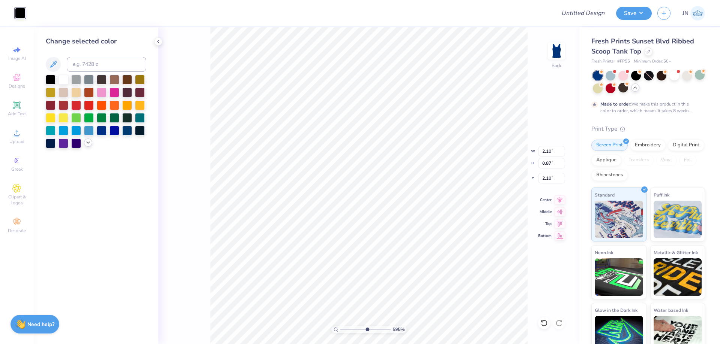
click at [86, 144] on icon at bounding box center [88, 143] width 6 height 6
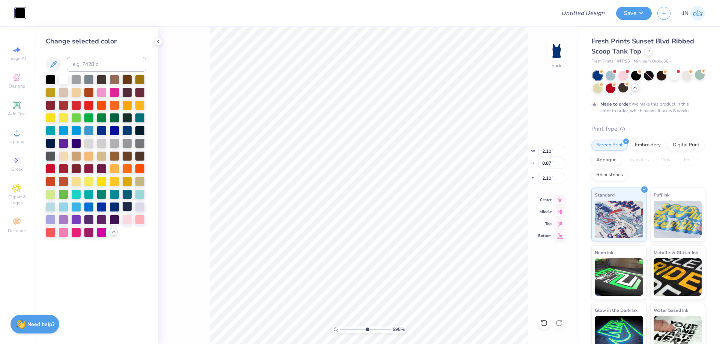
click at [122, 208] on div at bounding box center [127, 207] width 10 height 10
click at [124, 207] on div at bounding box center [127, 207] width 10 height 10
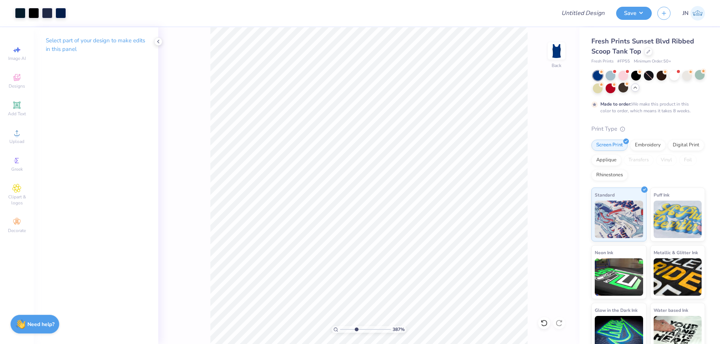
click at [356, 331] on input "range" at bounding box center [365, 329] width 51 height 7
type input "2.6"
click at [350, 329] on input "range" at bounding box center [365, 329] width 51 height 7
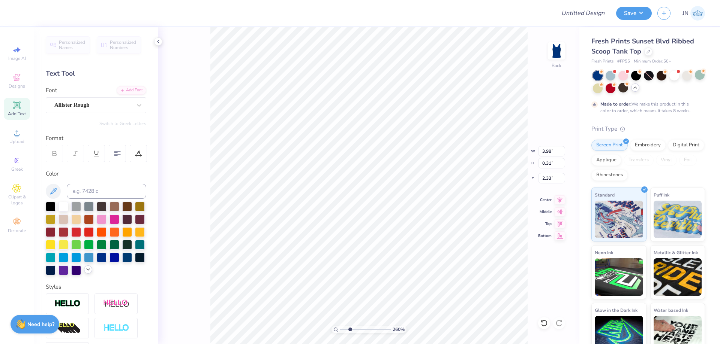
click at [85, 273] on icon at bounding box center [88, 270] width 6 height 6
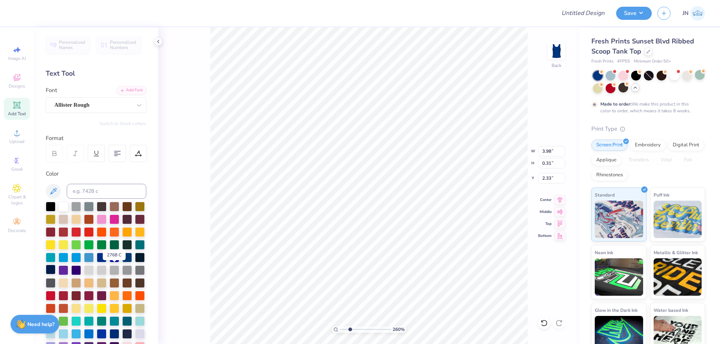
click at [55, 269] on div at bounding box center [51, 270] width 10 height 10
type input "0.75"
type input "0.27"
type input "3.08"
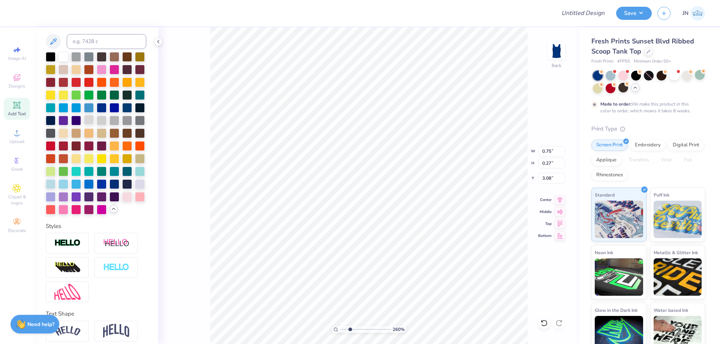
scroll to position [0, 0]
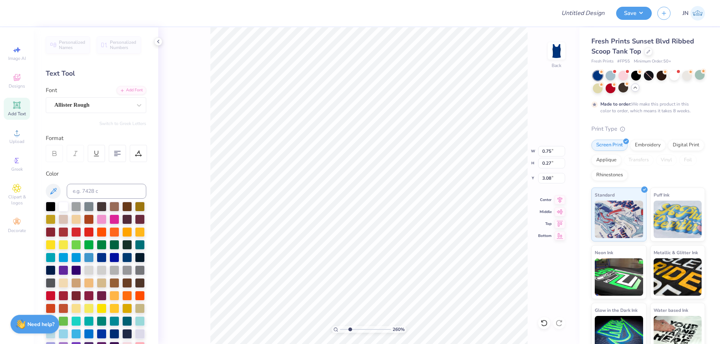
click at [17, 9] on div "Design Title Save JN" at bounding box center [360, 13] width 720 height 26
type input "7.00"
type input "1.76"
type input "0.87"
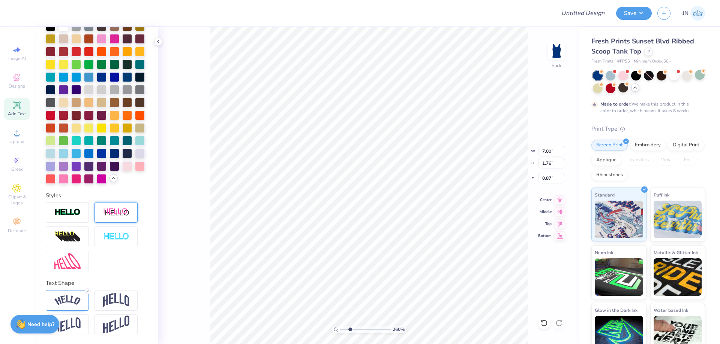
scroll to position [206, 0]
click at [111, 178] on icon at bounding box center [114, 178] width 6 height 6
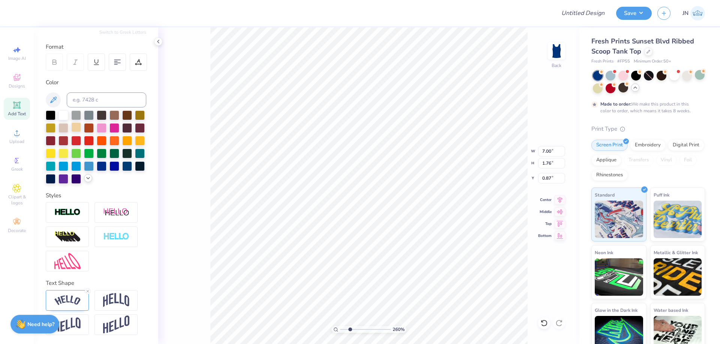
scroll to position [104, 0]
click at [55, 174] on div at bounding box center [51, 179] width 10 height 10
click at [87, 178] on polyline at bounding box center [88, 178] width 3 height 1
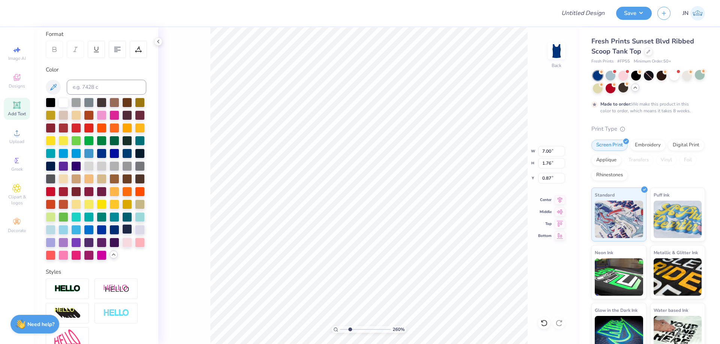
click at [122, 234] on div at bounding box center [127, 229] width 10 height 10
click at [135, 158] on div at bounding box center [140, 153] width 10 height 10
click at [55, 166] on div at bounding box center [51, 166] width 10 height 10
drag, startPoint x: 347, startPoint y: 328, endPoint x: 342, endPoint y: 328, distance: 5.2
click at [342, 328] on input "range" at bounding box center [365, 329] width 51 height 7
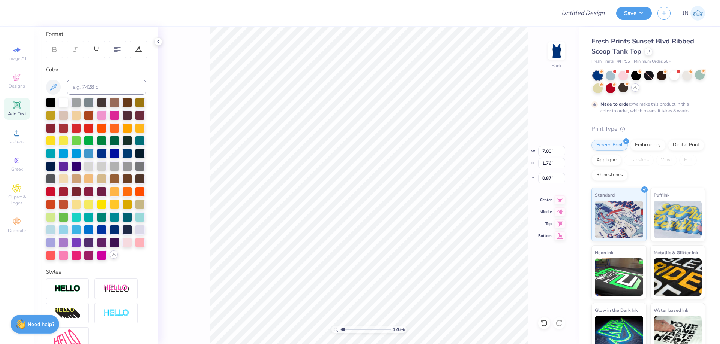
click at [343, 328] on input "range" at bounding box center [365, 329] width 51 height 7
click at [135, 158] on div at bounding box center [140, 153] width 10 height 10
click at [18, 14] on div at bounding box center [20, 12] width 10 height 10
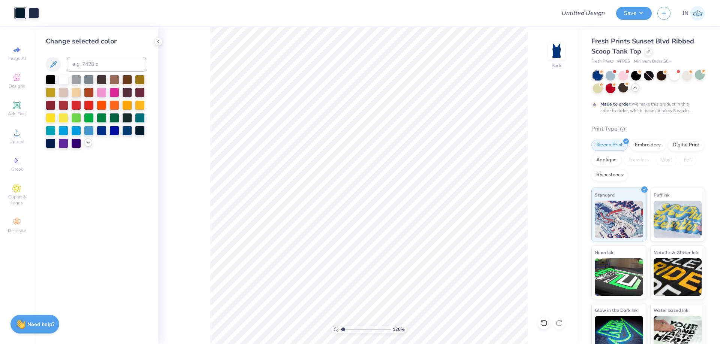
click at [86, 143] on icon at bounding box center [88, 143] width 6 height 6
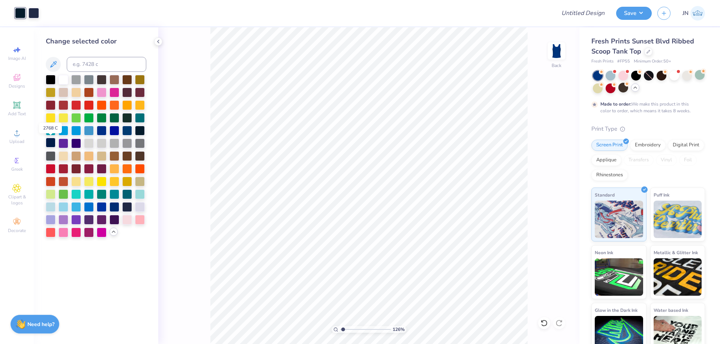
click at [47, 141] on div at bounding box center [51, 143] width 10 height 10
click at [30, 13] on div at bounding box center [33, 12] width 10 height 10
click at [54, 140] on div at bounding box center [51, 143] width 10 height 10
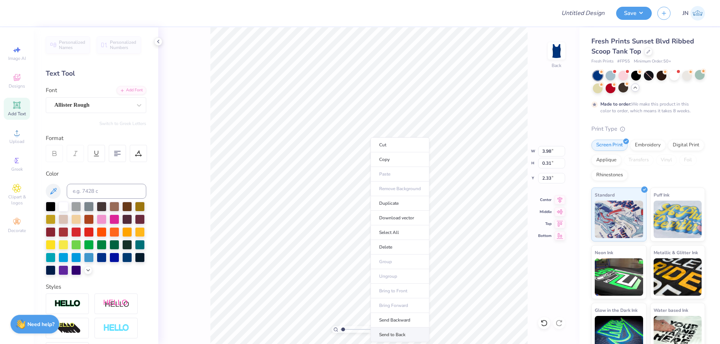
click at [380, 331] on li "Send to Back" at bounding box center [399, 335] width 59 height 15
click at [548, 180] on input "0.87" at bounding box center [551, 178] width 27 height 10
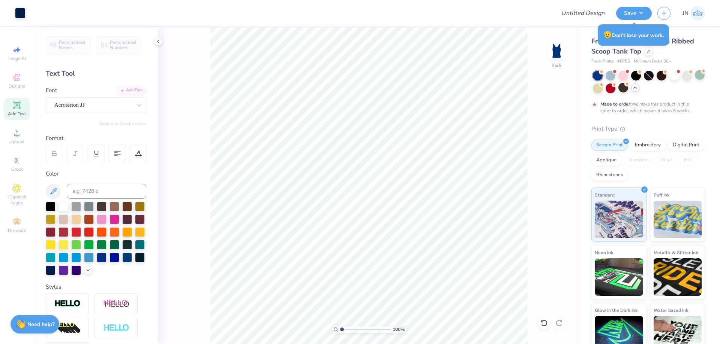
type input "1"
click at [340, 332] on input "range" at bounding box center [365, 329] width 51 height 7
click at [638, 90] on icon at bounding box center [635, 88] width 6 height 6
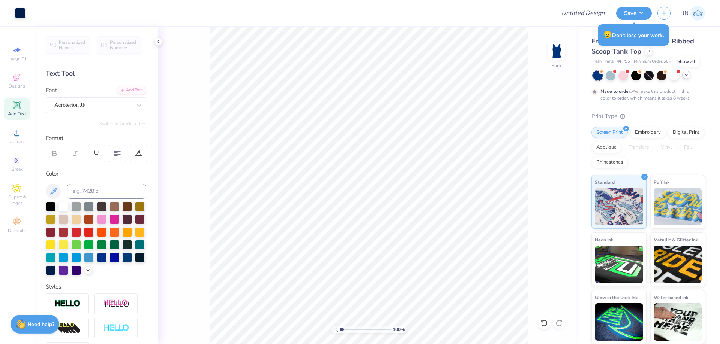
click at [685, 75] on icon at bounding box center [686, 75] width 6 height 6
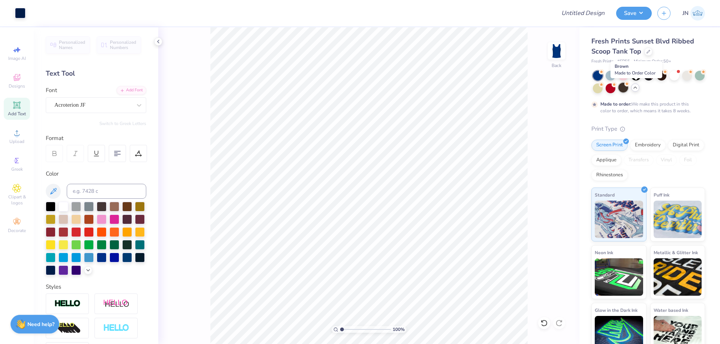
click at [628, 88] on div at bounding box center [623, 88] width 10 height 10
click at [602, 91] on div at bounding box center [597, 88] width 10 height 10
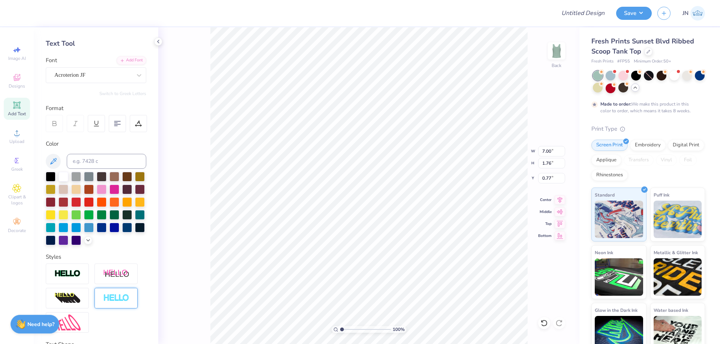
scroll to position [75, 0]
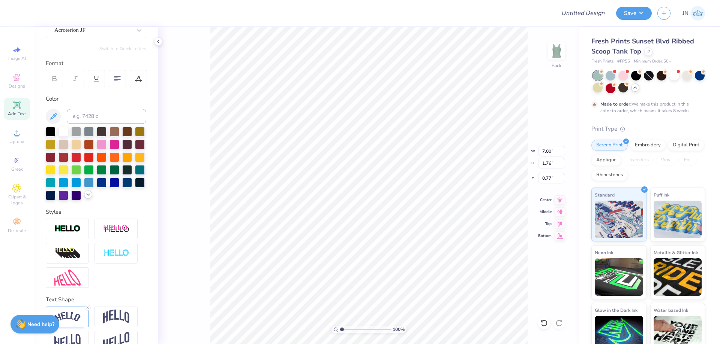
click at [85, 198] on icon at bounding box center [88, 195] width 6 height 6
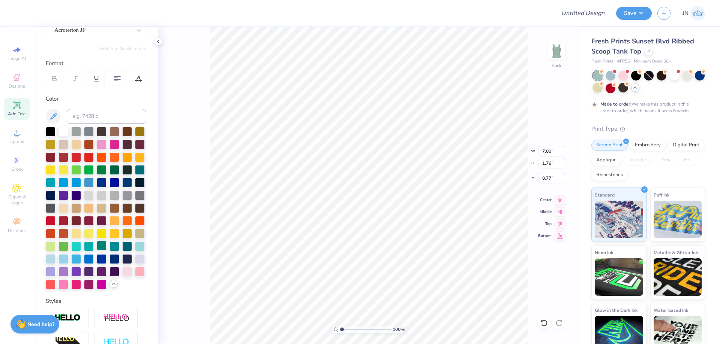
click at [106, 251] on div at bounding box center [102, 246] width 10 height 10
click at [122, 174] on div at bounding box center [127, 170] width 10 height 10
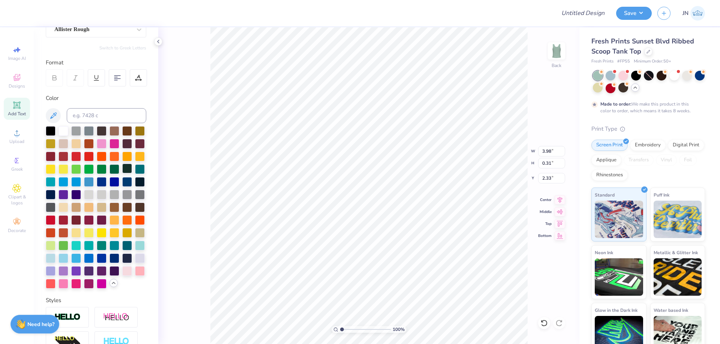
click at [122, 174] on div at bounding box center [127, 169] width 10 height 10
click at [33, 12] on div at bounding box center [33, 12] width 10 height 10
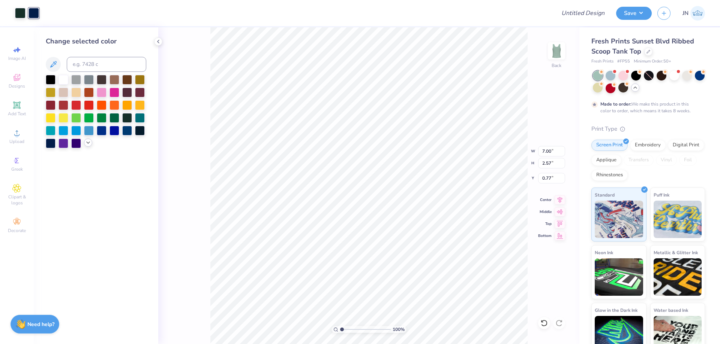
click at [88, 142] on icon at bounding box center [88, 143] width 6 height 6
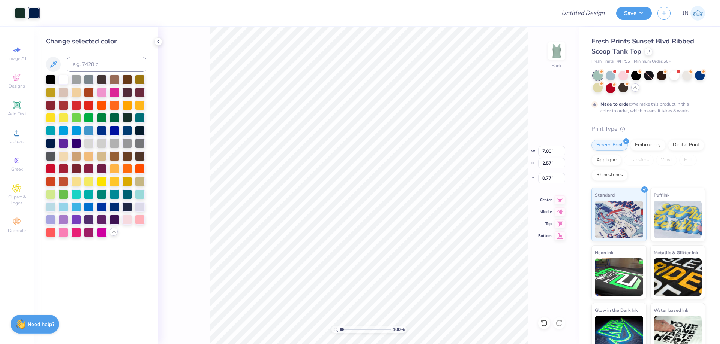
click at [128, 118] on div at bounding box center [127, 117] width 10 height 10
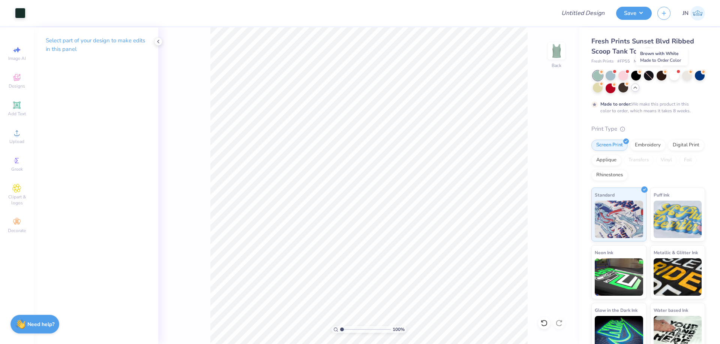
click at [656, 75] on div at bounding box center [661, 76] width 10 height 10
click at [639, 95] on div "Made to order: We make this product in this color to order, which means it take…" at bounding box center [648, 92] width 114 height 43
click at [628, 88] on div at bounding box center [623, 88] width 10 height 10
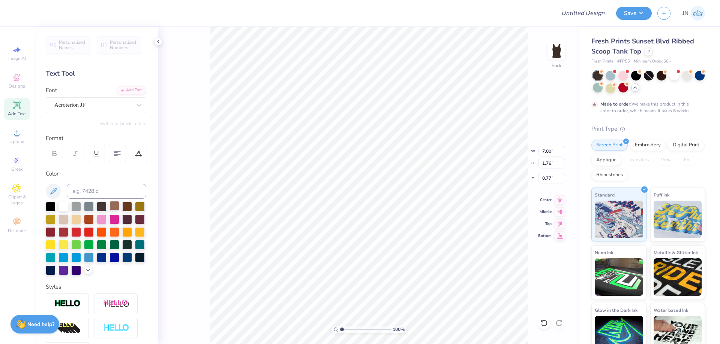
click at [119, 209] on div at bounding box center [114, 206] width 10 height 10
type input "2.10"
type input "0.87"
type input "2.00"
type input "7.00"
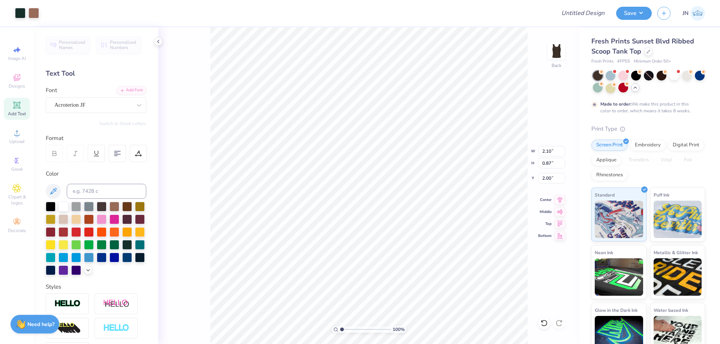
type input "2.57"
type input "0.77"
click at [21, 10] on div at bounding box center [20, 12] width 10 height 10
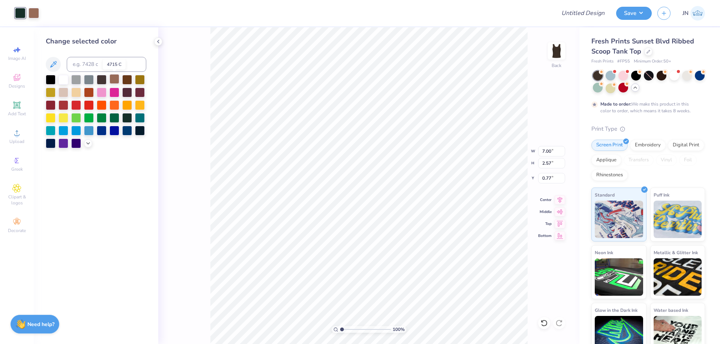
click at [112, 78] on div at bounding box center [114, 79] width 10 height 10
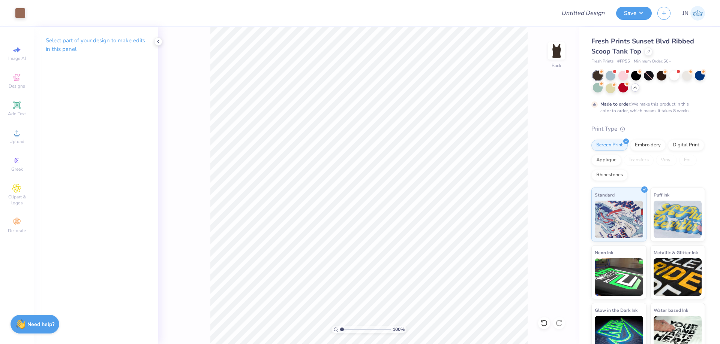
click at [638, 87] on icon at bounding box center [635, 88] width 6 height 6
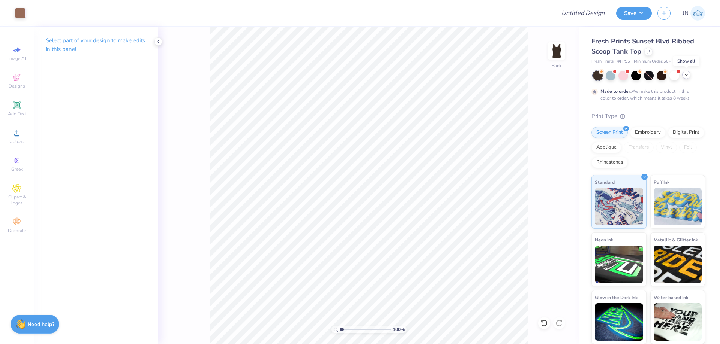
click at [686, 75] on icon at bounding box center [686, 75] width 6 height 6
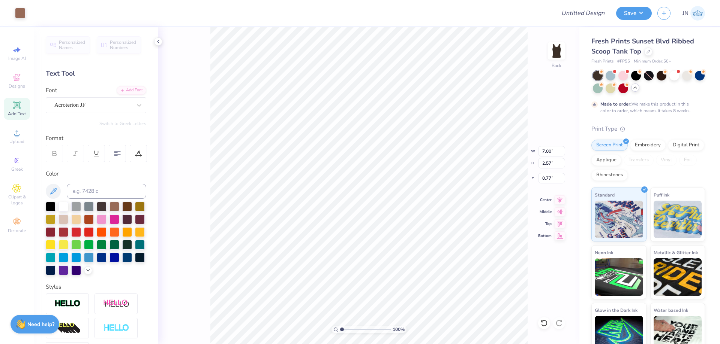
type input "2.57"
click at [20, 14] on div at bounding box center [20, 12] width 10 height 10
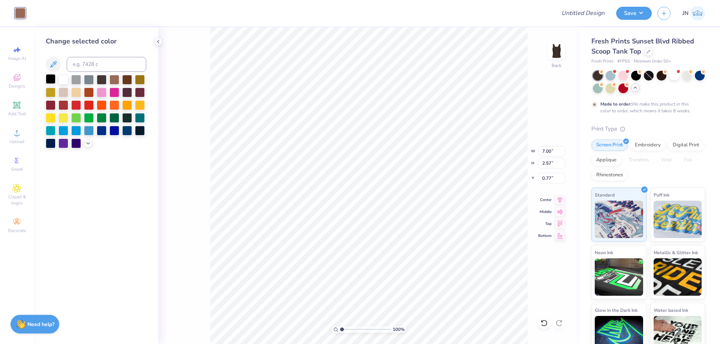
click at [49, 79] on div at bounding box center [51, 79] width 10 height 10
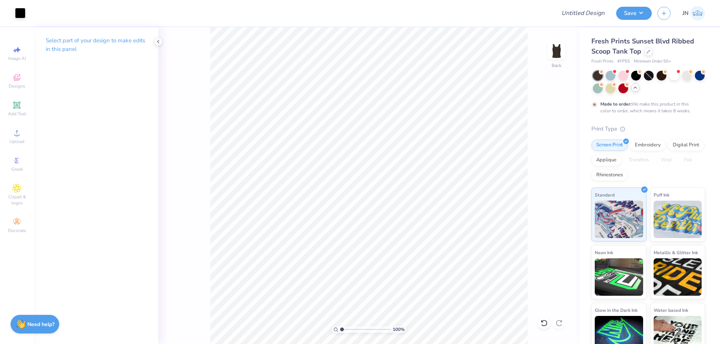
click at [643, 53] on div "Fresh Prints Sunset Blvd Ribbed Scoop Tank Top" at bounding box center [648, 46] width 114 height 20
click at [647, 52] on icon at bounding box center [648, 51] width 4 height 4
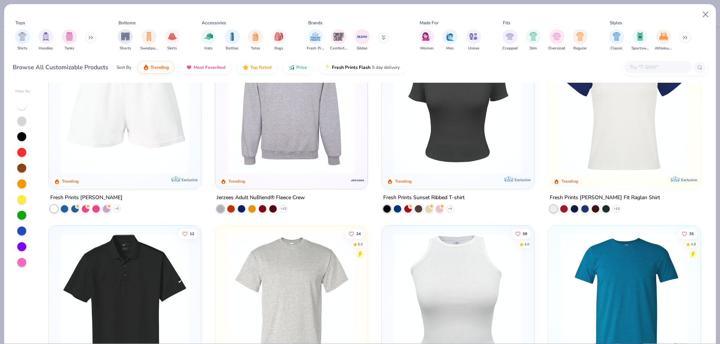
scroll to position [2848, 0]
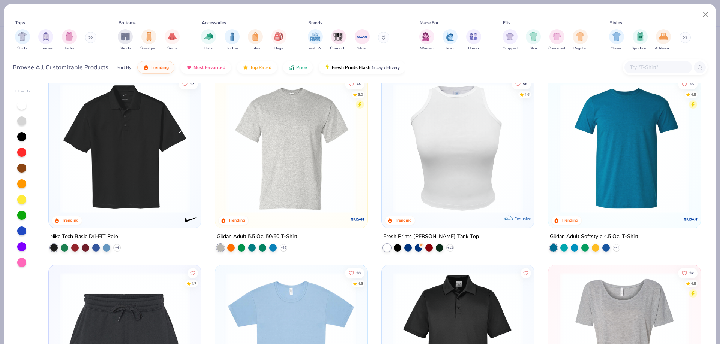
click at [455, 201] on img at bounding box center [457, 149] width 137 height 130
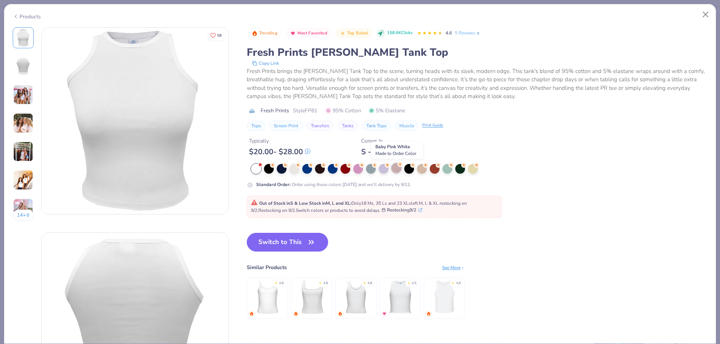
click at [396, 169] on div at bounding box center [396, 168] width 10 height 10
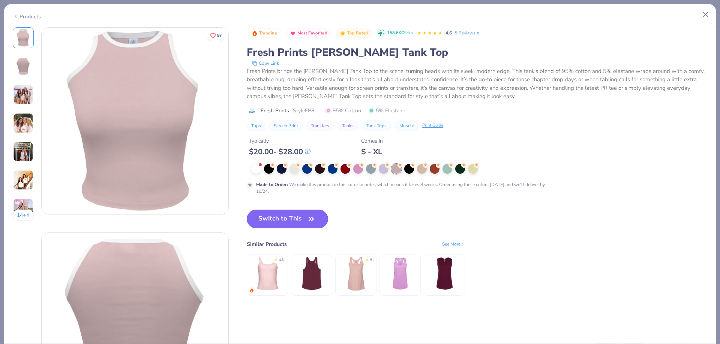
click at [310, 217] on icon "button" at bounding box center [311, 219] width 10 height 10
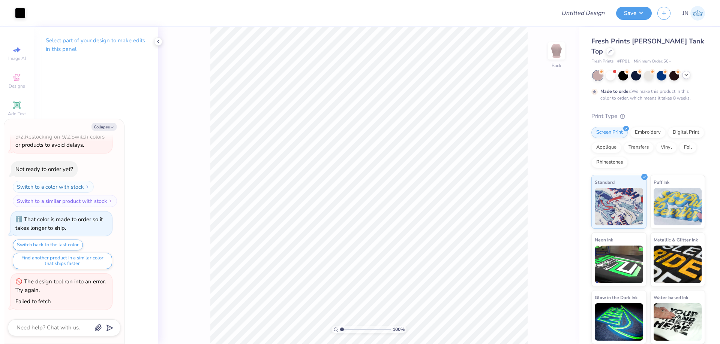
click at [684, 72] on icon at bounding box center [686, 75] width 6 height 6
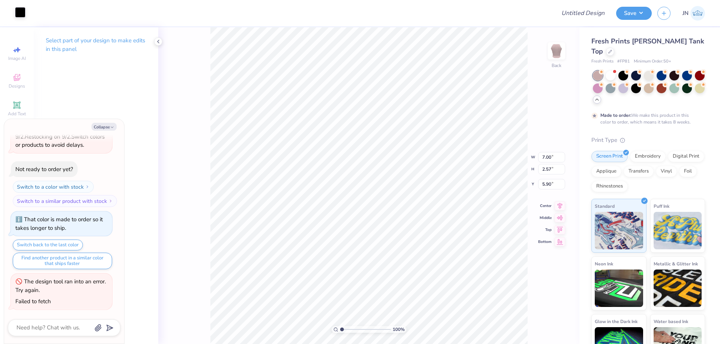
click at [17, 13] on div at bounding box center [20, 12] width 10 height 10
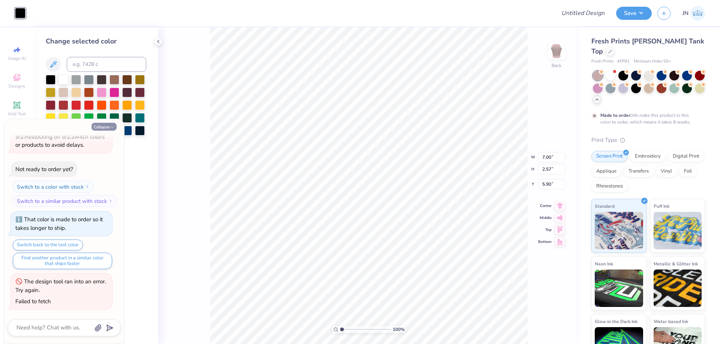
click at [105, 125] on button "Collapse" at bounding box center [103, 127] width 25 height 8
type textarea "x"
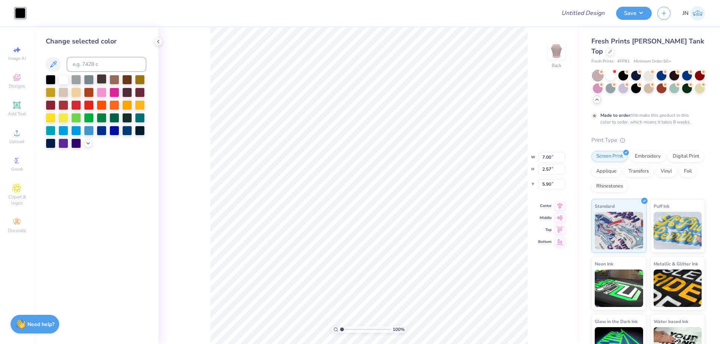
click at [102, 80] on div at bounding box center [102, 79] width 10 height 10
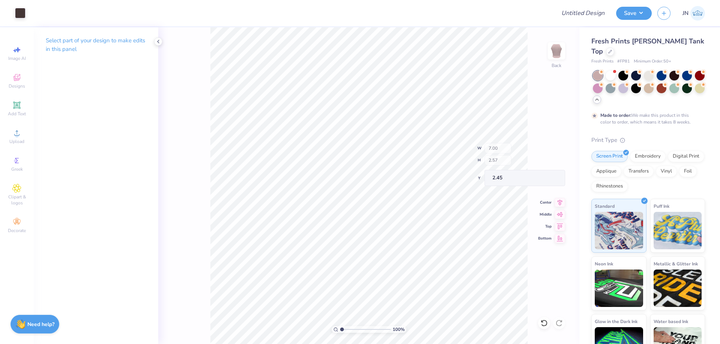
type input "2.45"
click at [18, 14] on div at bounding box center [20, 12] width 10 height 10
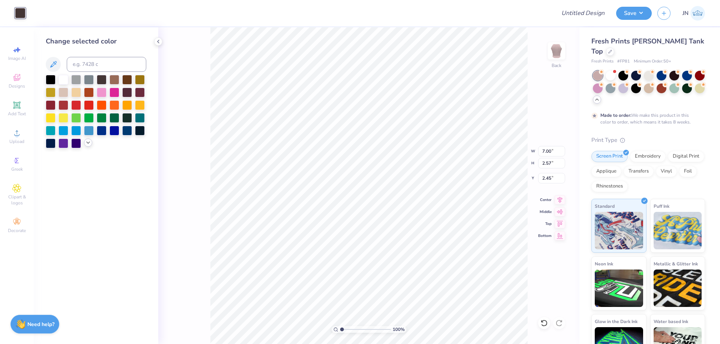
click at [84, 144] on div at bounding box center [88, 143] width 8 height 8
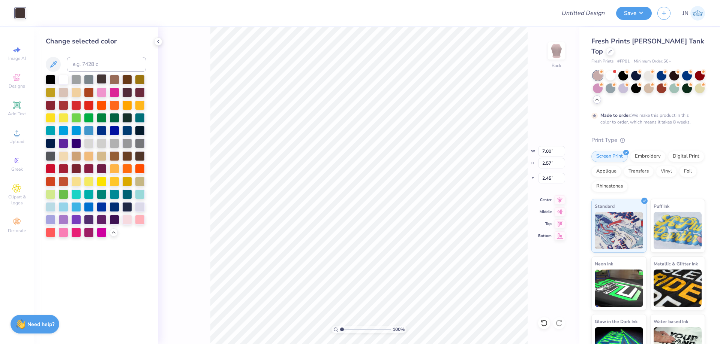
click at [99, 79] on div at bounding box center [102, 79] width 10 height 10
click at [124, 154] on div at bounding box center [127, 156] width 10 height 10
click at [141, 155] on div at bounding box center [140, 156] width 10 height 10
click at [671, 70] on div at bounding box center [674, 75] width 10 height 10
click at [600, 97] on icon at bounding box center [597, 100] width 6 height 6
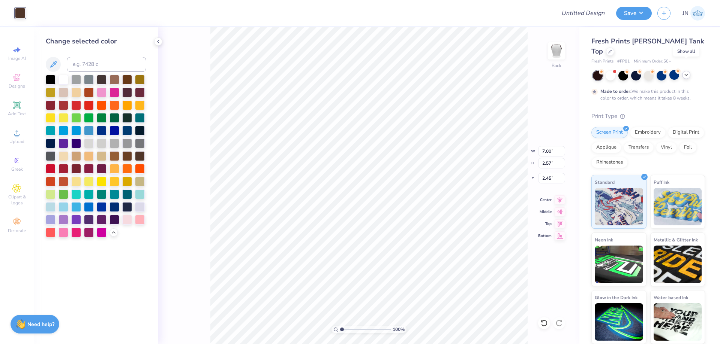
click at [687, 72] on icon at bounding box center [686, 75] width 6 height 6
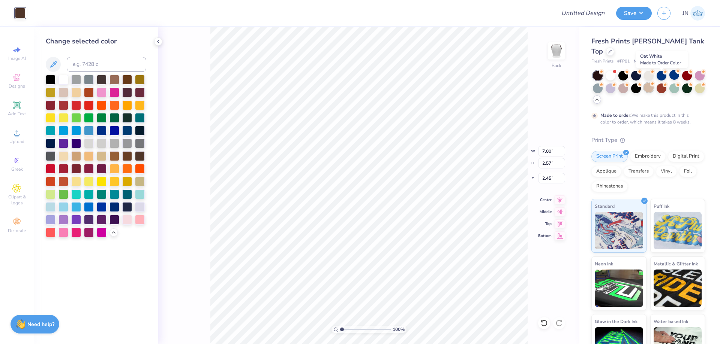
click at [653, 83] on div at bounding box center [648, 88] width 10 height 10
click at [614, 47] on div at bounding box center [610, 51] width 8 height 8
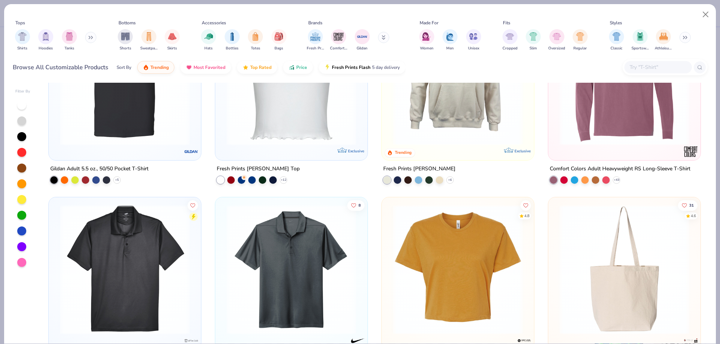
scroll to position [3598, 0]
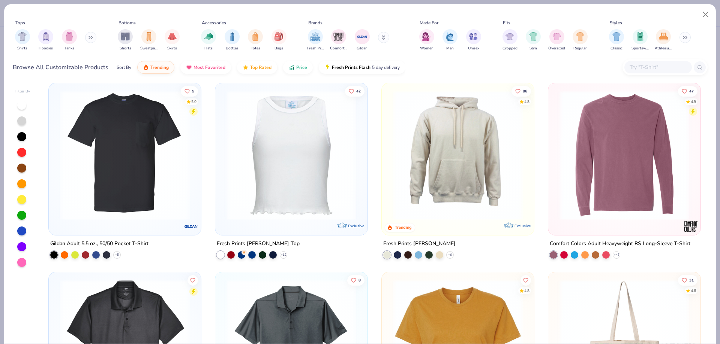
click at [288, 179] on img at bounding box center [291, 156] width 137 height 130
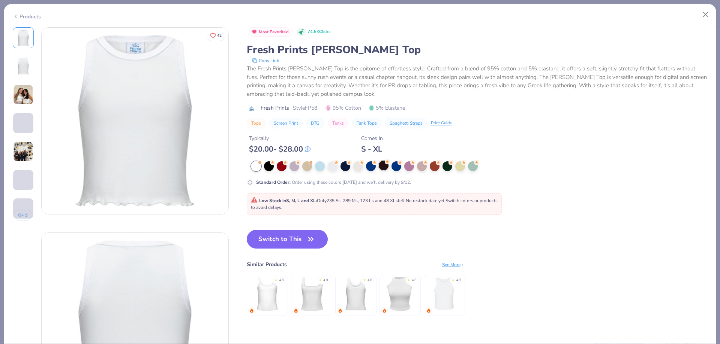
click at [383, 168] on div at bounding box center [383, 166] width 10 height 10
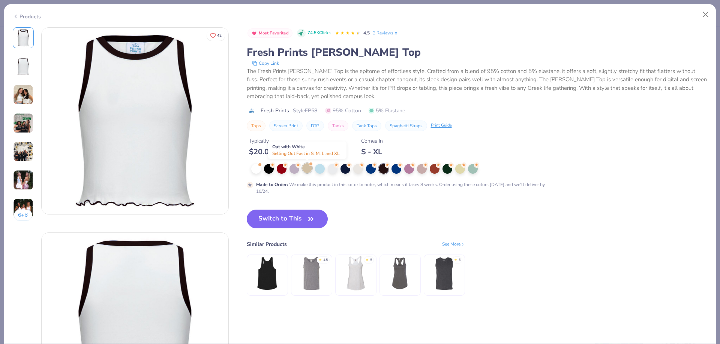
click at [310, 172] on div at bounding box center [307, 168] width 10 height 10
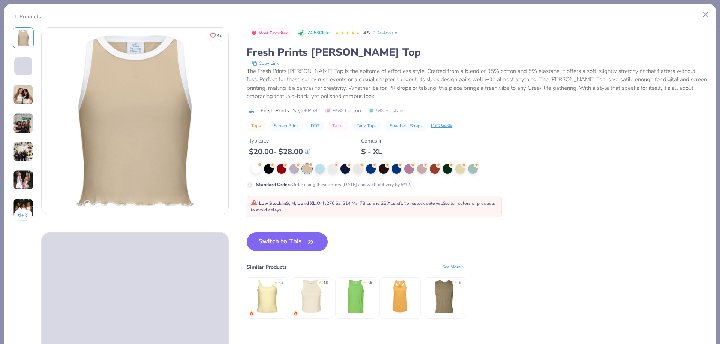
click at [295, 242] on button "Switch to This" at bounding box center [287, 242] width 81 height 19
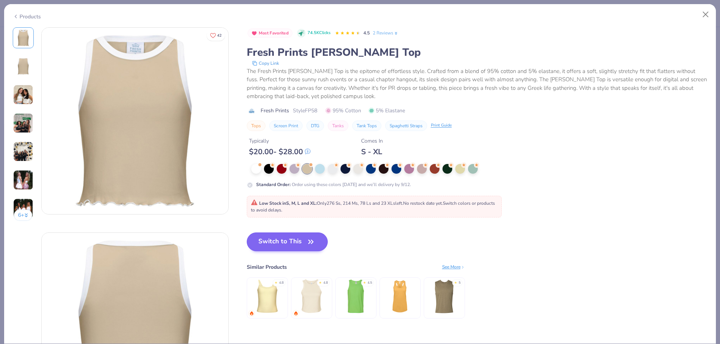
click at [278, 238] on button "Switch to This" at bounding box center [287, 242] width 81 height 19
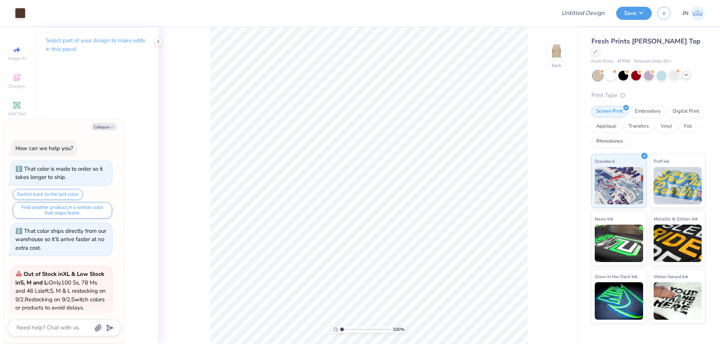
scroll to position [200, 0]
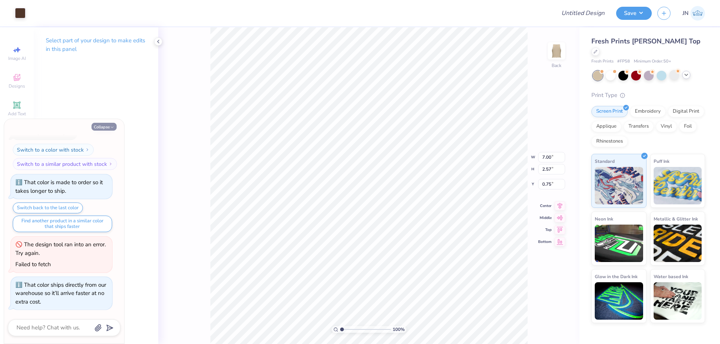
click at [101, 125] on button "Collapse" at bounding box center [103, 127] width 25 height 8
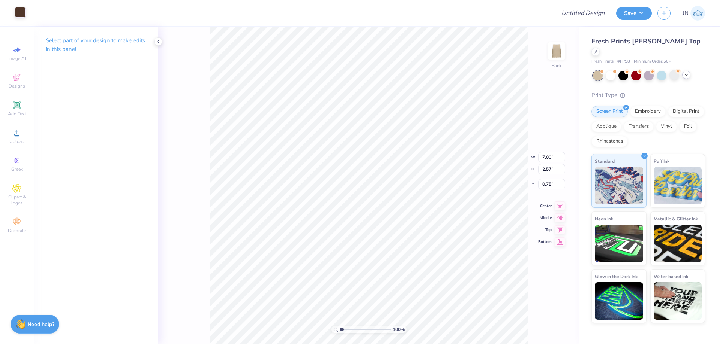
click at [22, 15] on div at bounding box center [20, 12] width 10 height 10
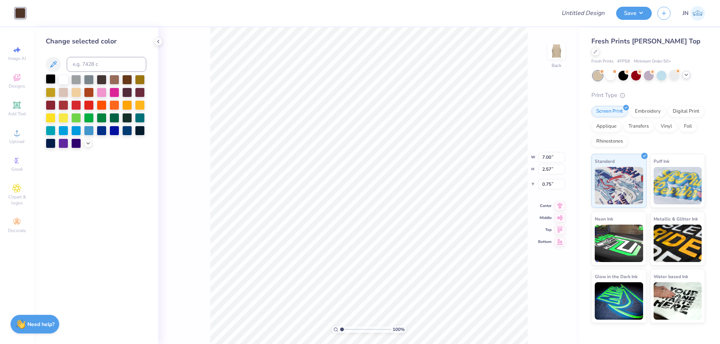
drag, startPoint x: 46, startPoint y: 75, endPoint x: 54, endPoint y: 80, distance: 9.1
click at [46, 75] on div at bounding box center [51, 79] width 10 height 10
click at [54, 79] on div at bounding box center [51, 79] width 10 height 10
click at [684, 72] on icon at bounding box center [686, 75] width 6 height 6
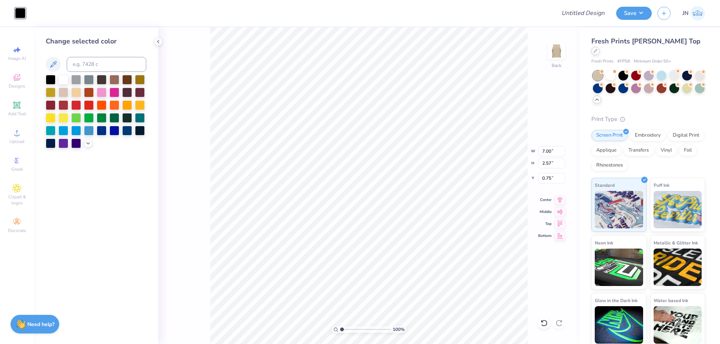
click at [599, 47] on div at bounding box center [595, 51] width 8 height 8
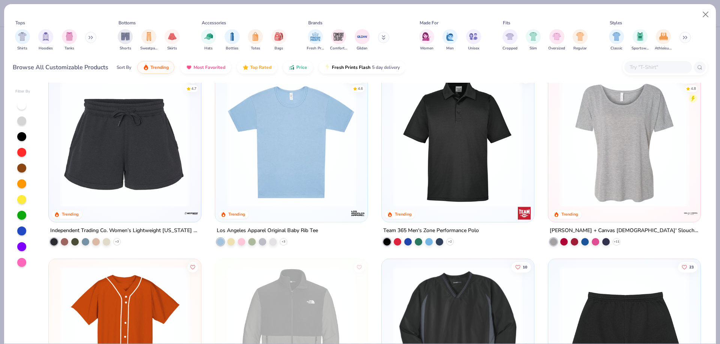
scroll to position [2886, 0]
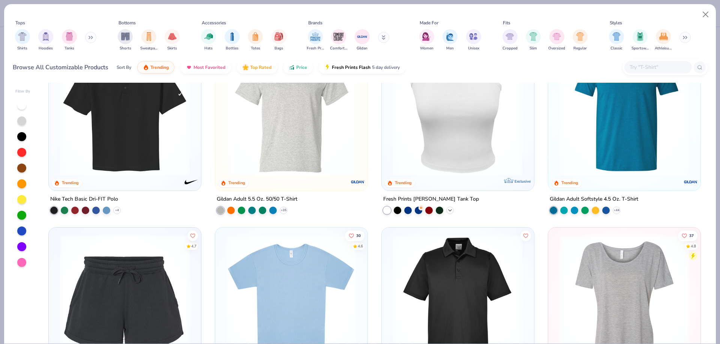
click at [447, 207] on div "+ 12" at bounding box center [449, 210] width 7 height 7
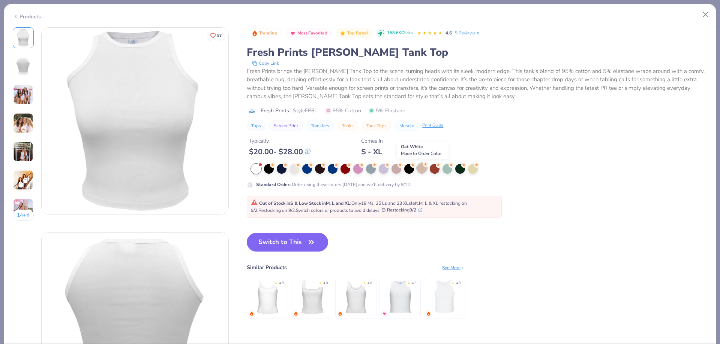
click at [420, 168] on div at bounding box center [422, 168] width 10 height 10
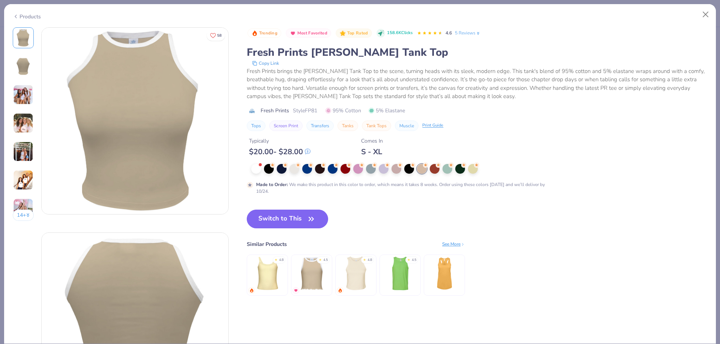
click at [287, 271] on div "★ 4.8" at bounding box center [267, 275] width 41 height 41
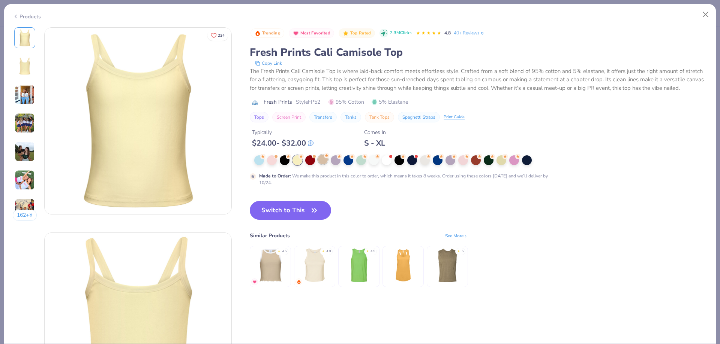
click at [319, 159] on div at bounding box center [323, 160] width 10 height 10
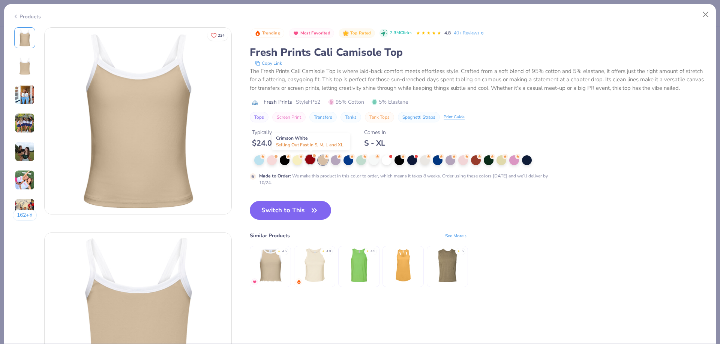
click at [311, 160] on div at bounding box center [310, 160] width 10 height 10
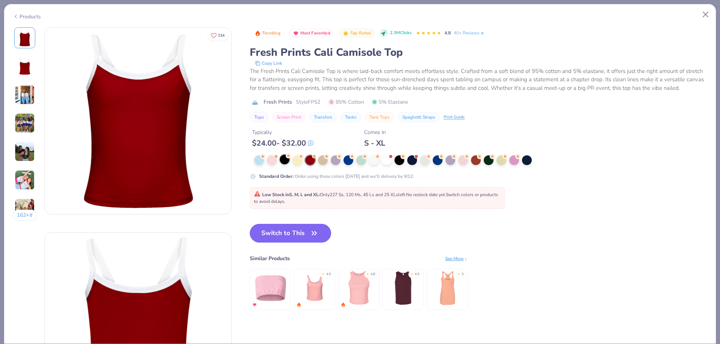
click at [283, 163] on div at bounding box center [285, 160] width 10 height 10
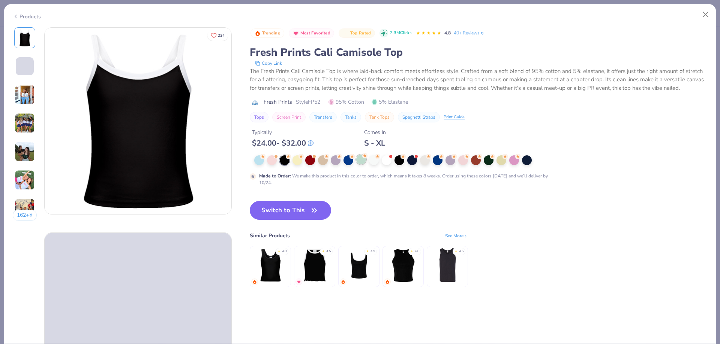
click at [363, 163] on div at bounding box center [361, 160] width 10 height 10
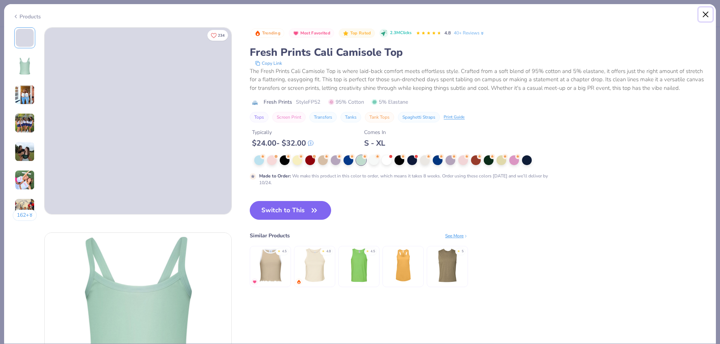
click at [704, 13] on button "Close" at bounding box center [705, 14] width 14 height 14
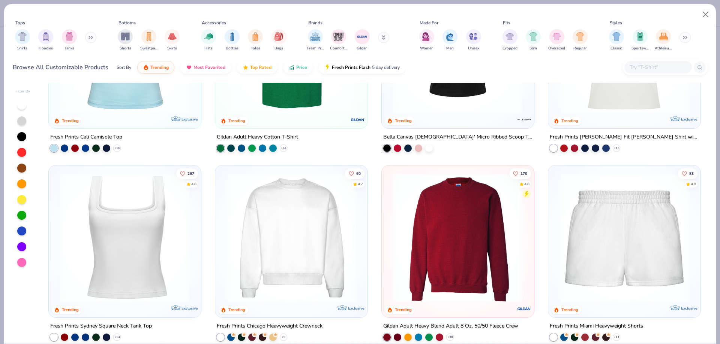
scroll to position [337, 0]
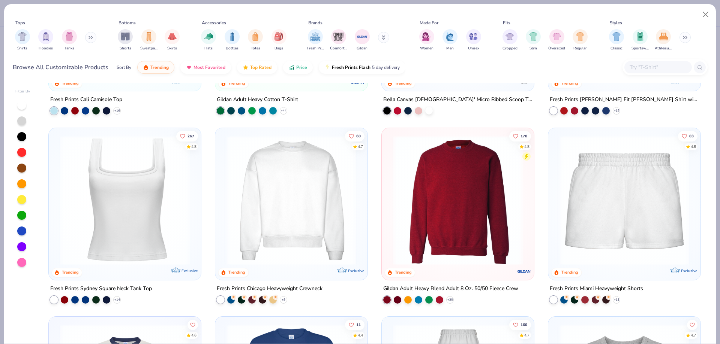
click at [117, 296] on div "+ 14" at bounding box center [116, 299] width 7 height 7
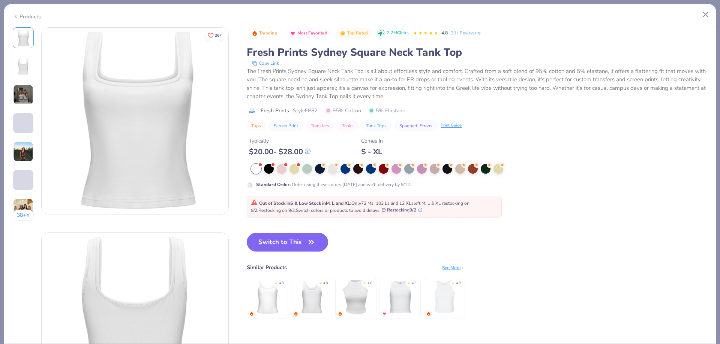
click at [29, 16] on div "Products" at bounding box center [27, 17] width 28 height 8
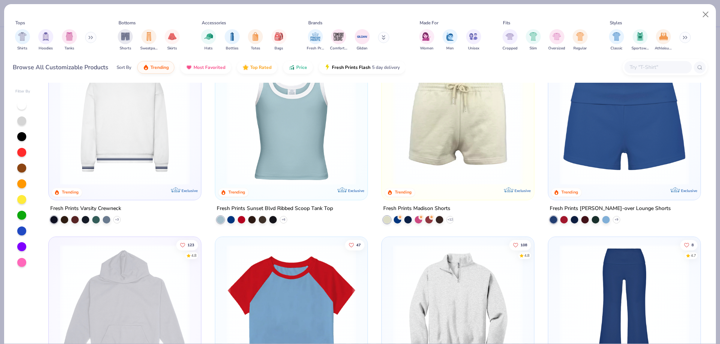
scroll to position [899, 0]
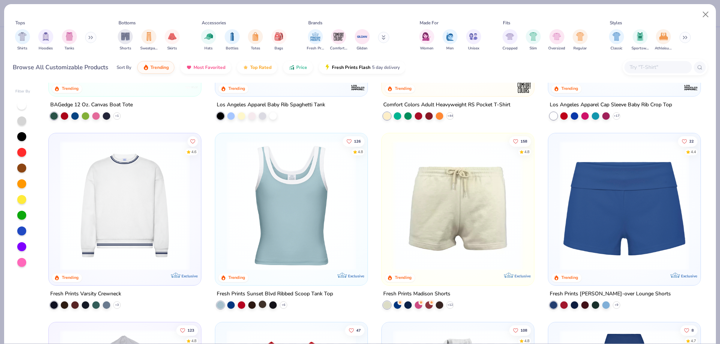
click at [259, 305] on div at bounding box center [262, 304] width 7 height 7
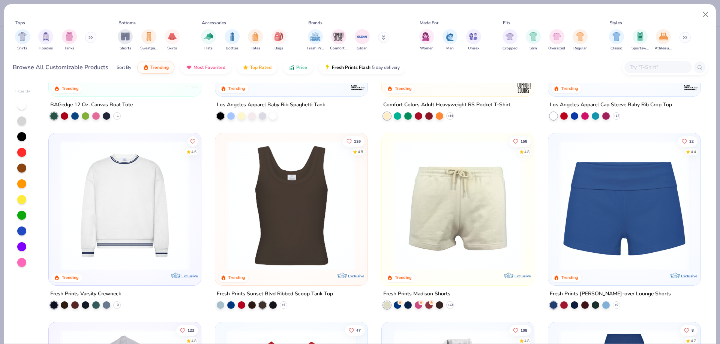
click at [259, 303] on div at bounding box center [262, 304] width 7 height 7
click at [286, 206] on img at bounding box center [291, 206] width 137 height 130
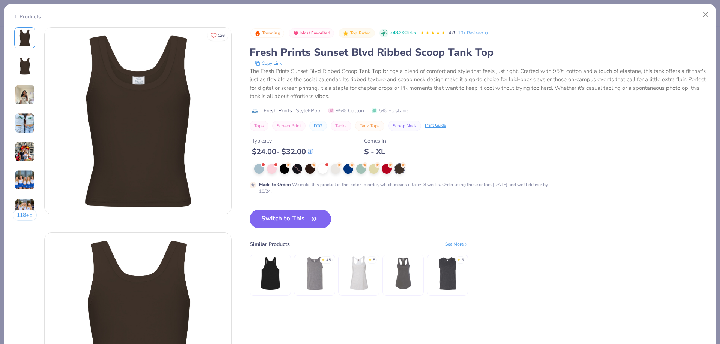
click at [264, 227] on button "Switch to This" at bounding box center [290, 219] width 81 height 19
click at [261, 214] on button "Switch to This" at bounding box center [290, 219] width 81 height 19
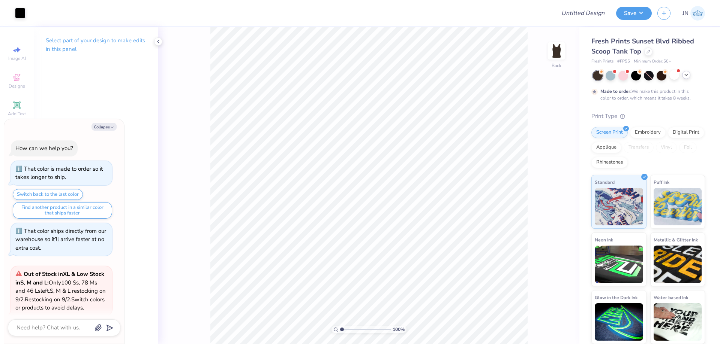
scroll to position [262, 0]
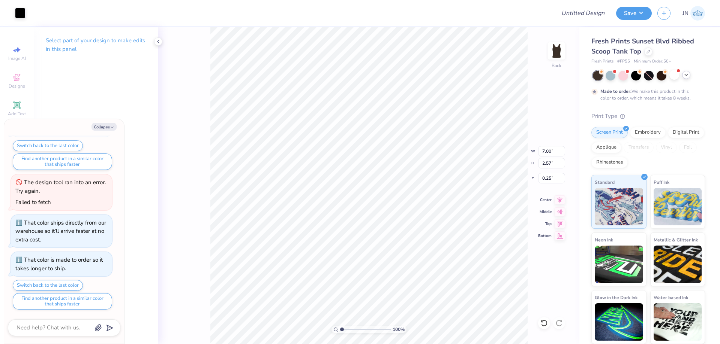
type textarea "x"
click at [545, 183] on input "1.27" at bounding box center [551, 178] width 27 height 10
type input "1"
type textarea "x"
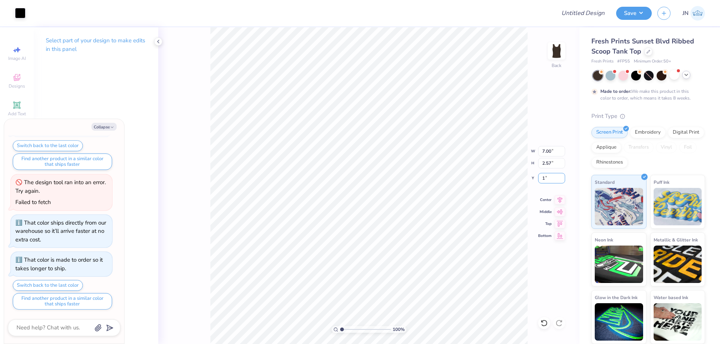
type input "1.00"
click at [562, 202] on icon at bounding box center [559, 200] width 10 height 9
click at [632, 12] on button "Save" at bounding box center [634, 12] width 36 height 13
type textarea "x"
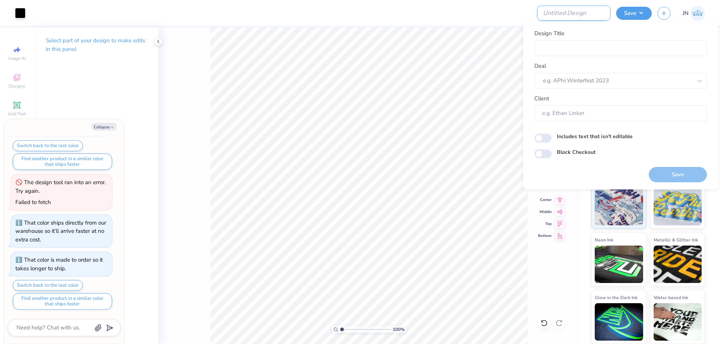
click at [580, 6] on input "Design Title" at bounding box center [573, 13] width 73 height 15
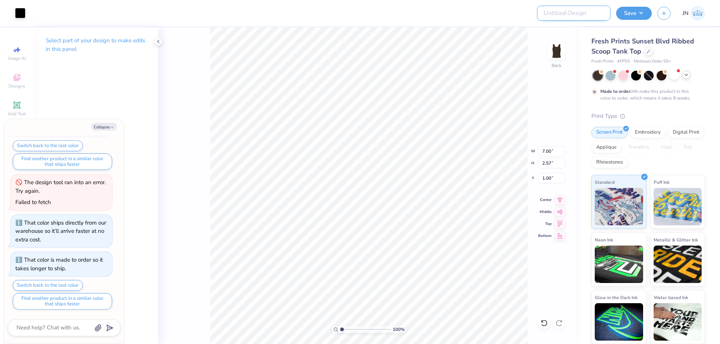
paste input "FPS239885"
type input "FPS239885"
type textarea "x"
type input "FPS239885"
click at [631, 11] on button "Save" at bounding box center [634, 12] width 36 height 13
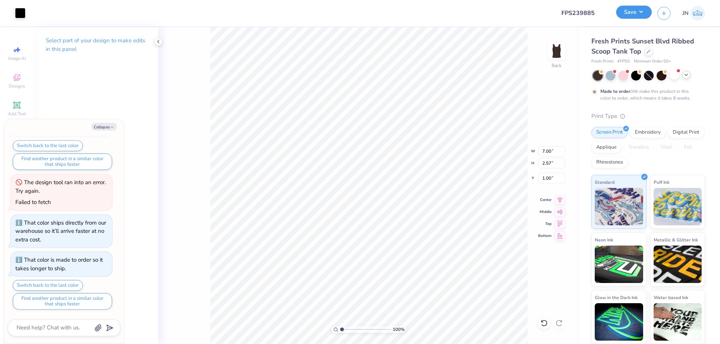
type textarea "x"
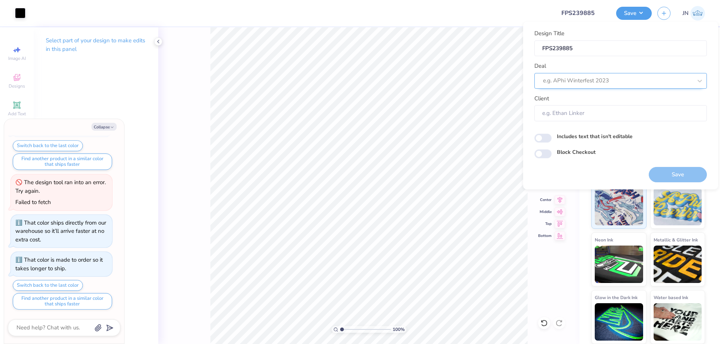
click at [575, 85] on div at bounding box center [617, 81] width 149 height 10
click at [578, 100] on div "Design Tool Gallery" at bounding box center [620, 101] width 166 height 12
type input "DESIGN TOOL GALLER"
type textarea "x"
type input "Design Tool Gallery User"
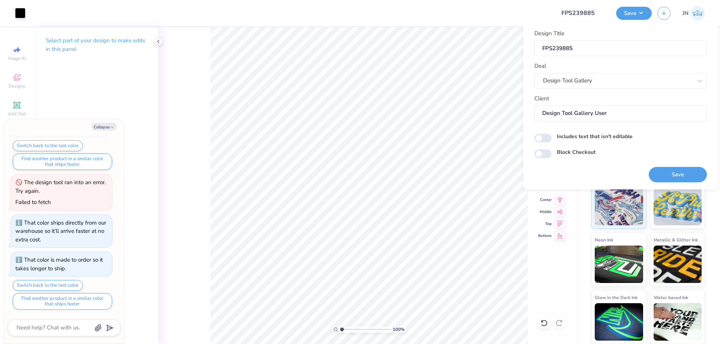
click at [660, 166] on div "Save" at bounding box center [677, 171] width 58 height 24
click at [660, 169] on button "Save" at bounding box center [677, 174] width 58 height 15
click at [660, 171] on div "Save" at bounding box center [677, 174] width 58 height 15
click at [113, 127] on icon "button" at bounding box center [112, 127] width 4 height 4
type textarea "x"
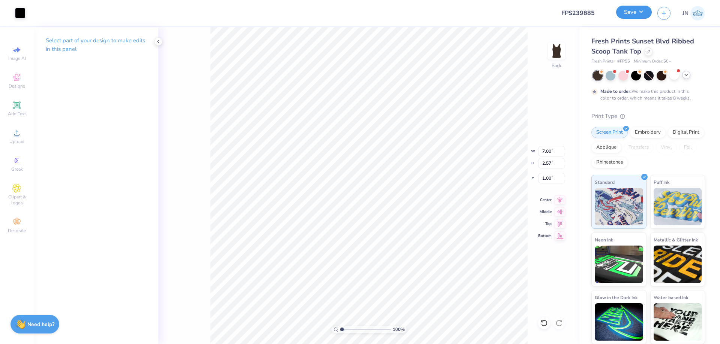
click at [638, 10] on button "Save" at bounding box center [634, 12] width 36 height 13
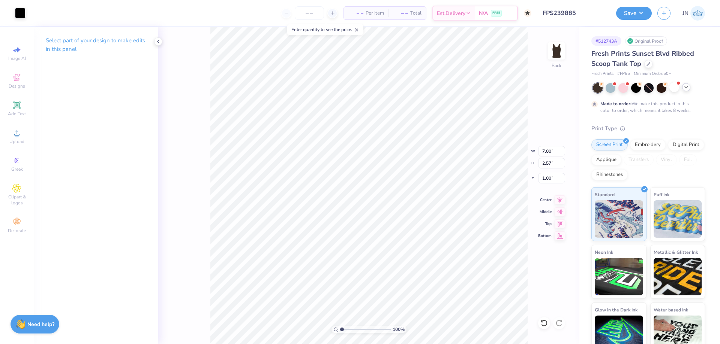
click at [581, 12] on input "FPS239885" at bounding box center [573, 13] width 73 height 15
click at [690, 90] on div at bounding box center [648, 88] width 112 height 10
click at [687, 88] on icon at bounding box center [686, 87] width 6 height 6
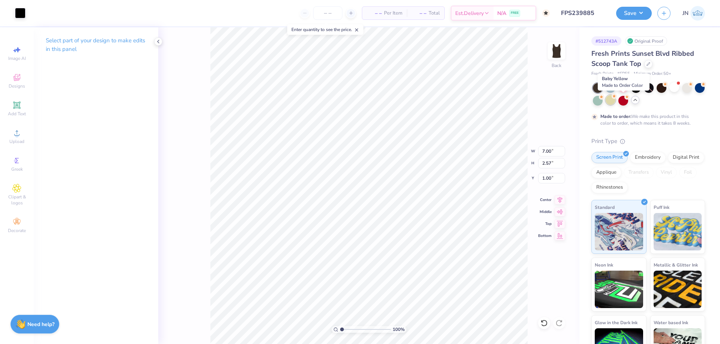
click at [615, 104] on div at bounding box center [610, 100] width 10 height 10
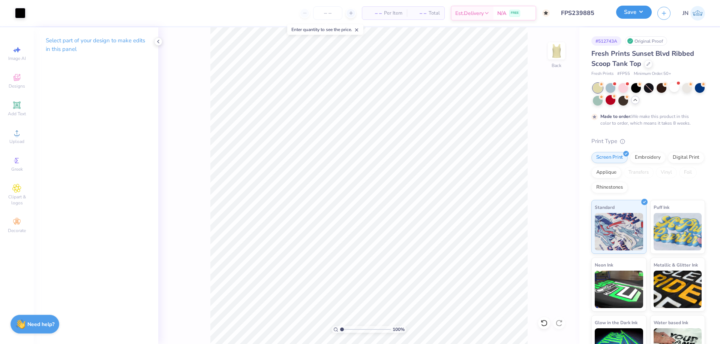
click at [626, 18] on button "Save" at bounding box center [634, 12] width 36 height 13
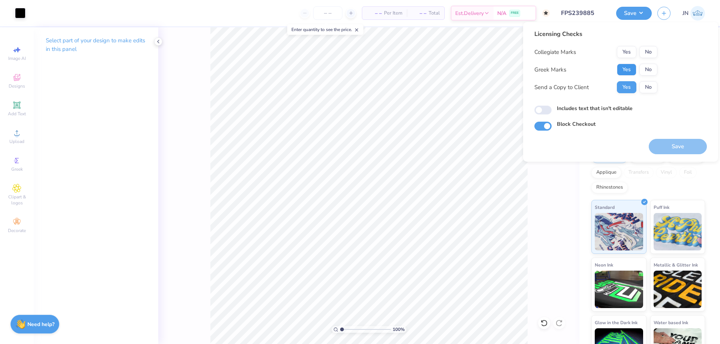
click at [628, 68] on button "Yes" at bounding box center [625, 70] width 19 height 12
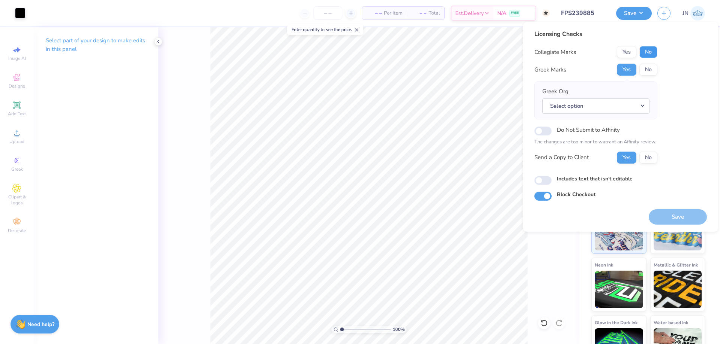
click at [649, 51] on button "No" at bounding box center [648, 52] width 18 height 12
click at [655, 209] on button "Save" at bounding box center [677, 216] width 58 height 15
click at [581, 97] on div "Greek Org Select option" at bounding box center [595, 100] width 107 height 26
click at [576, 102] on button "Select option" at bounding box center [595, 106] width 107 height 15
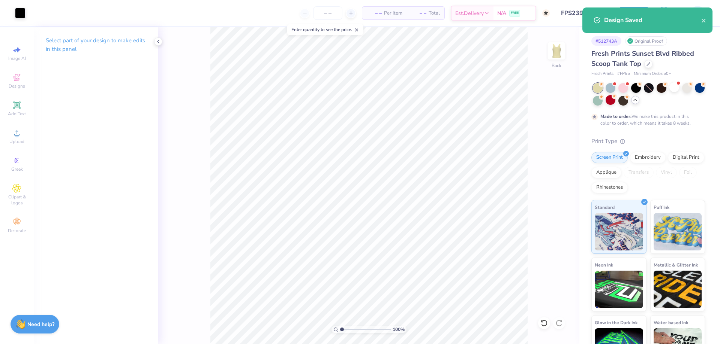
click at [630, 7] on div "Design Saved" at bounding box center [646, 23] width 133 height 34
click at [633, 1] on div "Save JN" at bounding box center [668, 13] width 104 height 26
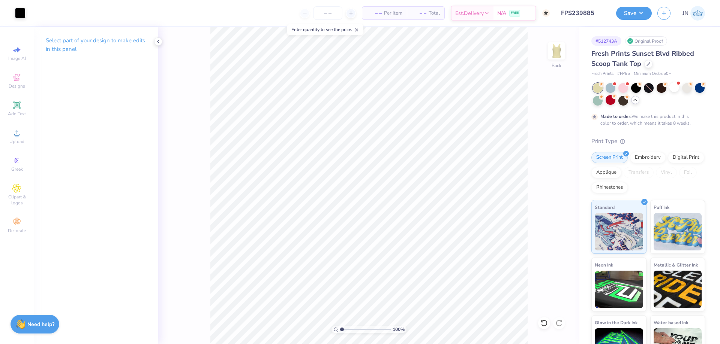
click at [633, 16] on div "Art colors – – Per Item – – Total Est. Delivery N/A FREE Design Title FPS239885…" at bounding box center [360, 172] width 720 height 344
click at [629, 11] on button "Save" at bounding box center [634, 12] width 36 height 13
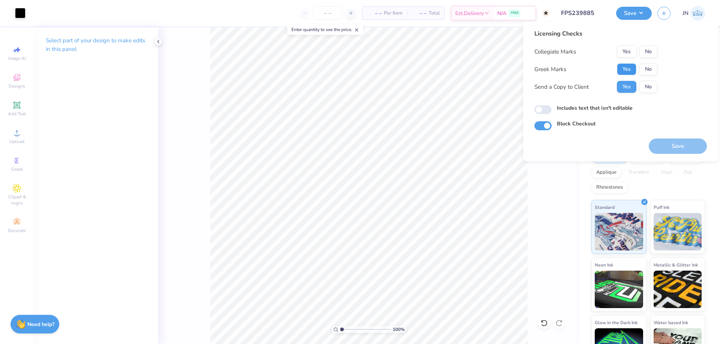
click at [631, 64] on button "Yes" at bounding box center [625, 69] width 19 height 12
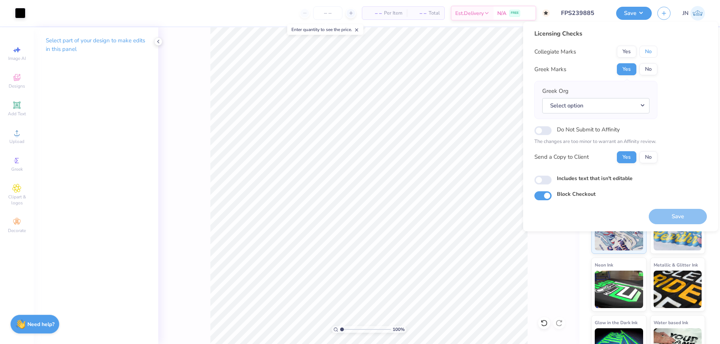
click at [654, 51] on button "No" at bounding box center [648, 52] width 18 height 12
click at [612, 106] on button "Select option" at bounding box center [595, 105] width 107 height 15
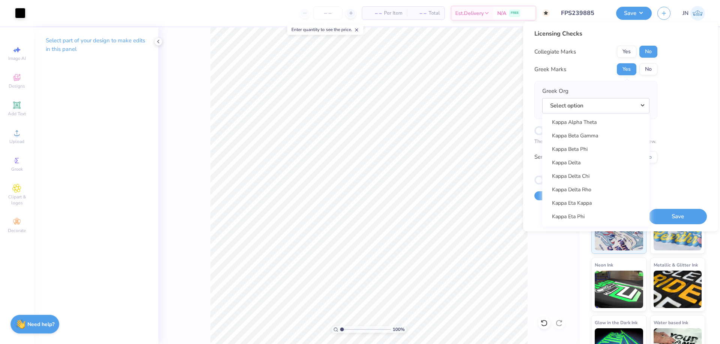
scroll to position [2661, 0]
click at [597, 147] on link "Kappa Alpha Theta" at bounding box center [595, 147] width 101 height 12
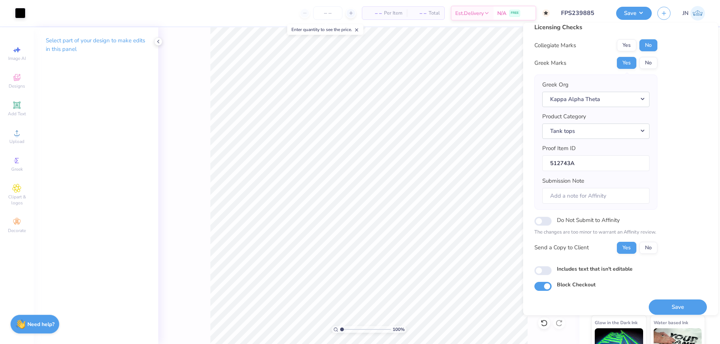
scroll to position [14, 0]
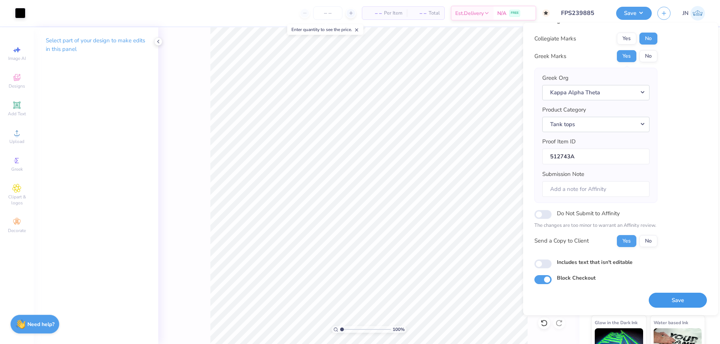
click at [661, 293] on button "Save" at bounding box center [677, 300] width 58 height 15
